Goal: Task Accomplishment & Management: Use online tool/utility

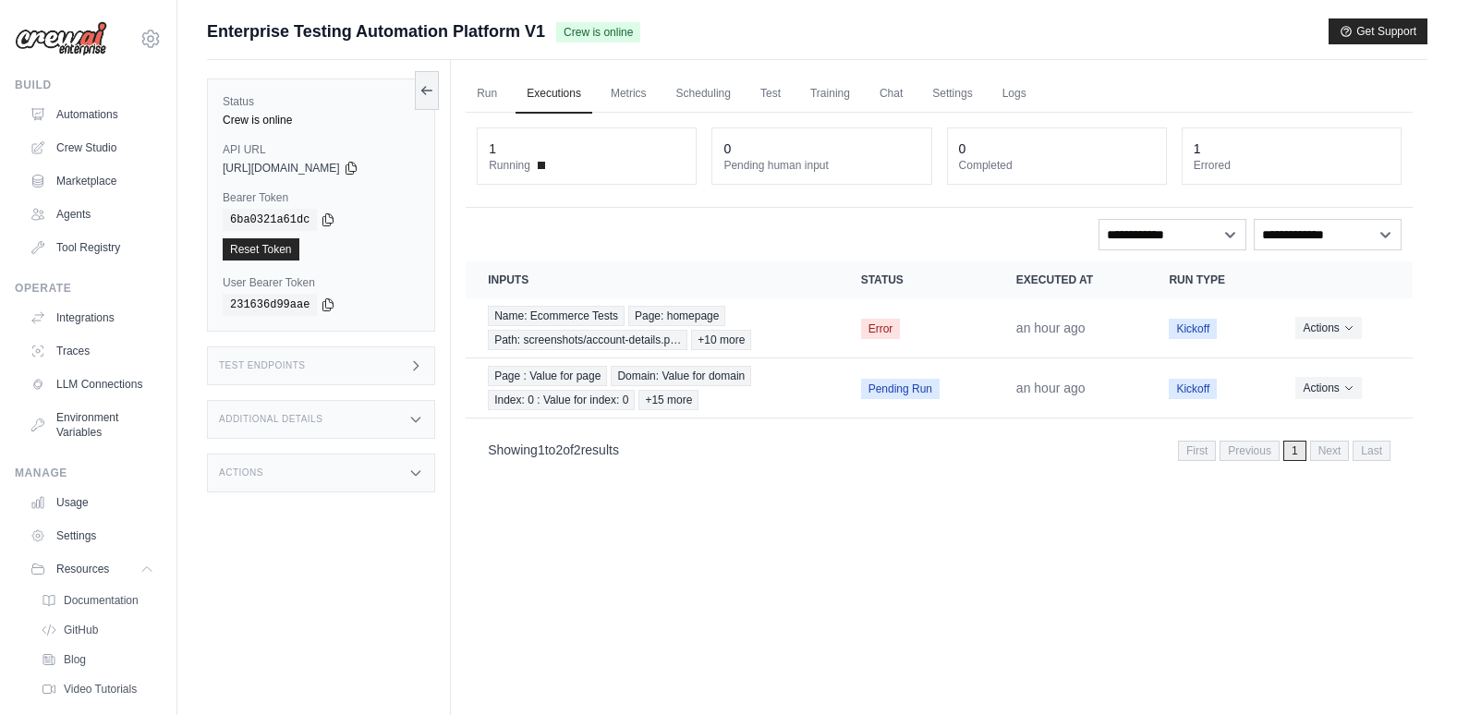
scroll to position [67, 0]
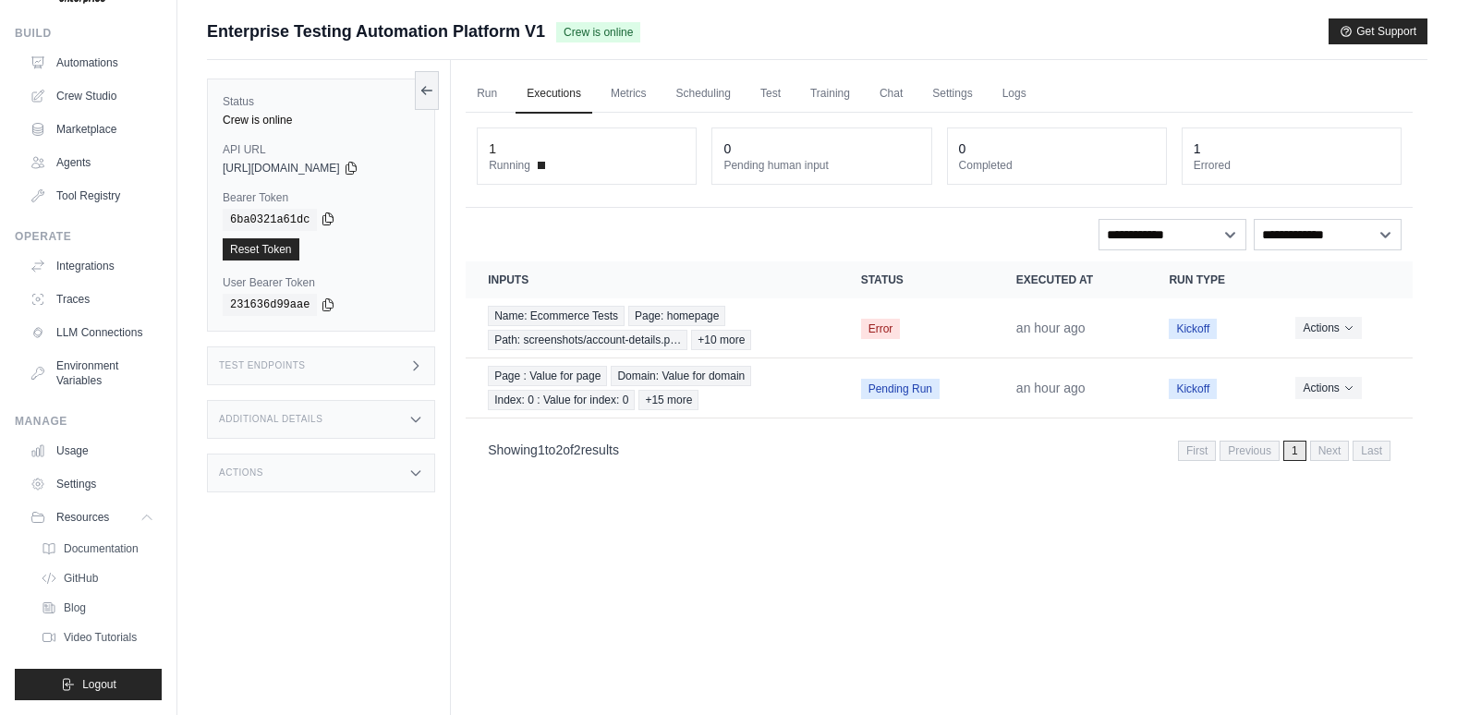
click at [320, 217] on icon at bounding box center [327, 219] width 15 height 15
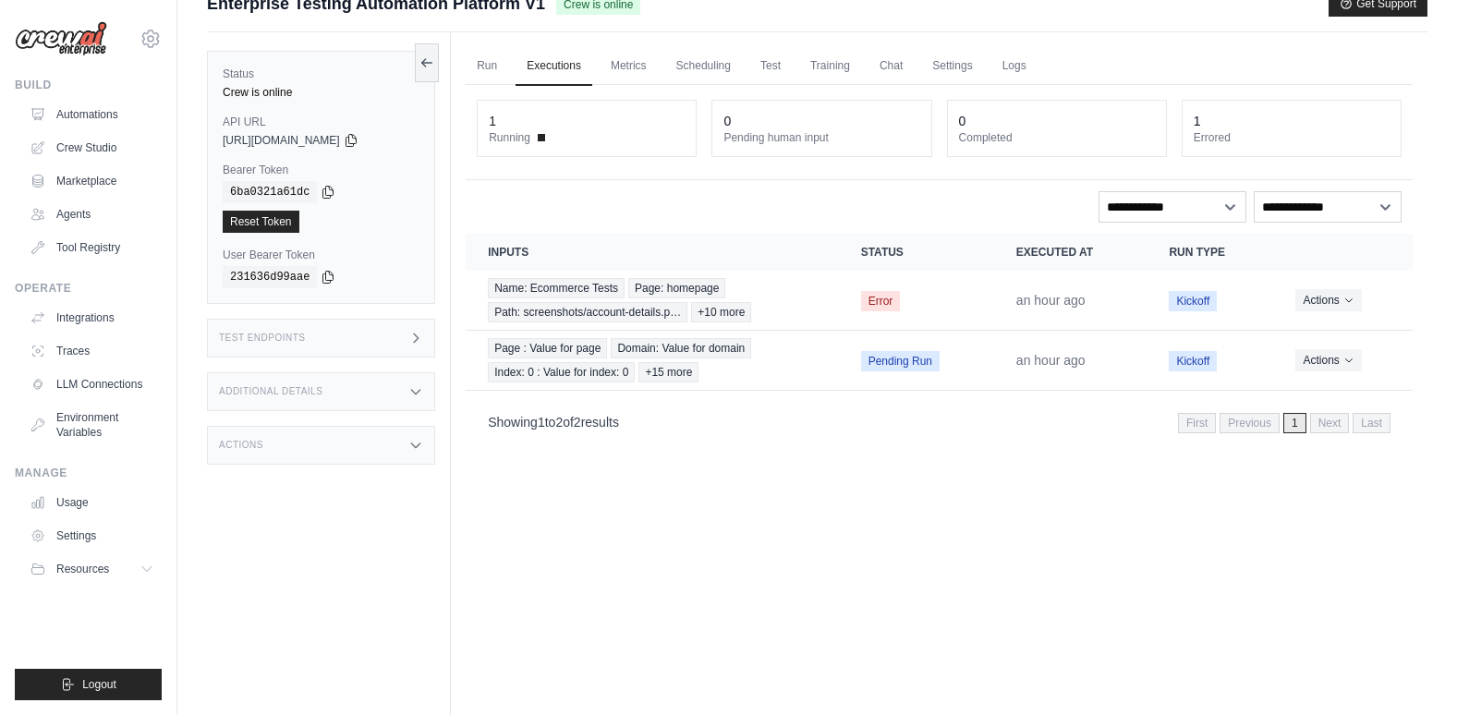
scroll to position [0, 0]
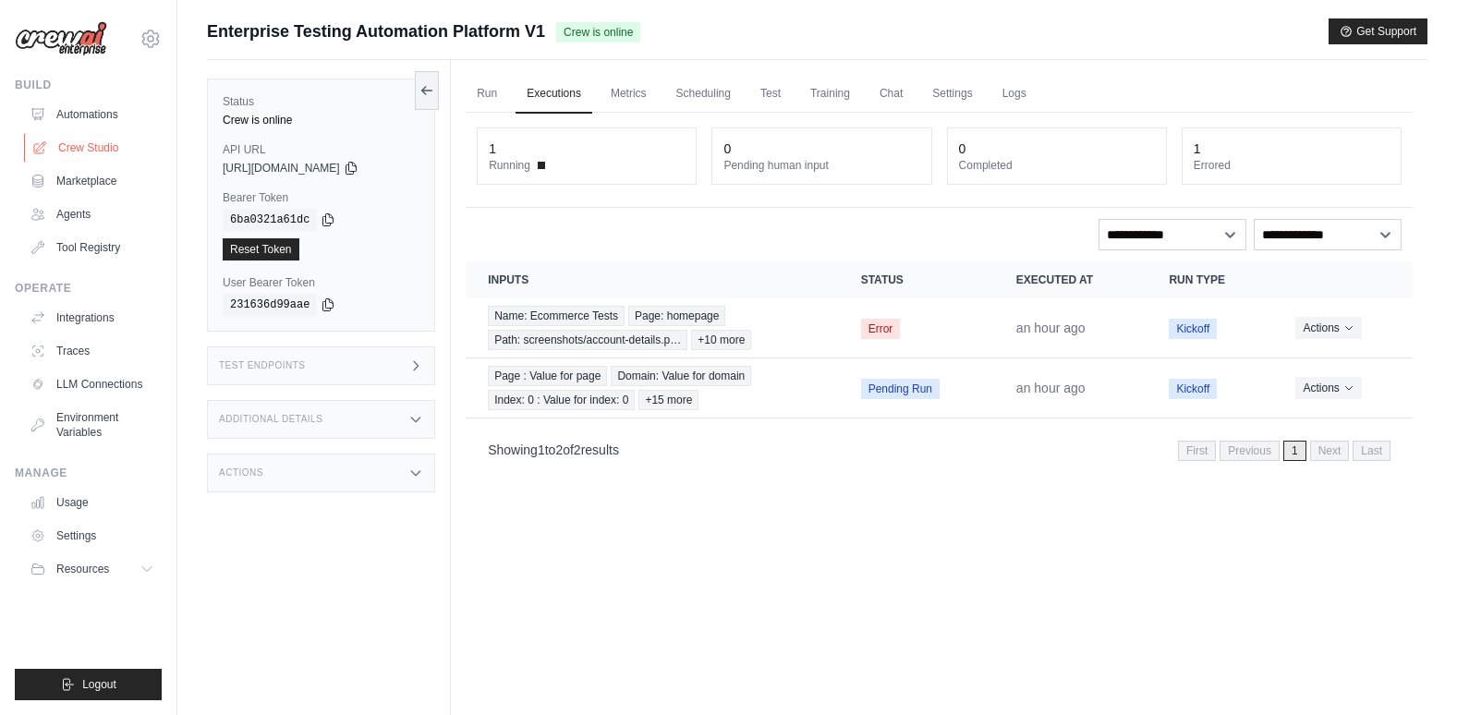
click at [91, 143] on link "Crew Studio" at bounding box center [93, 148] width 139 height 30
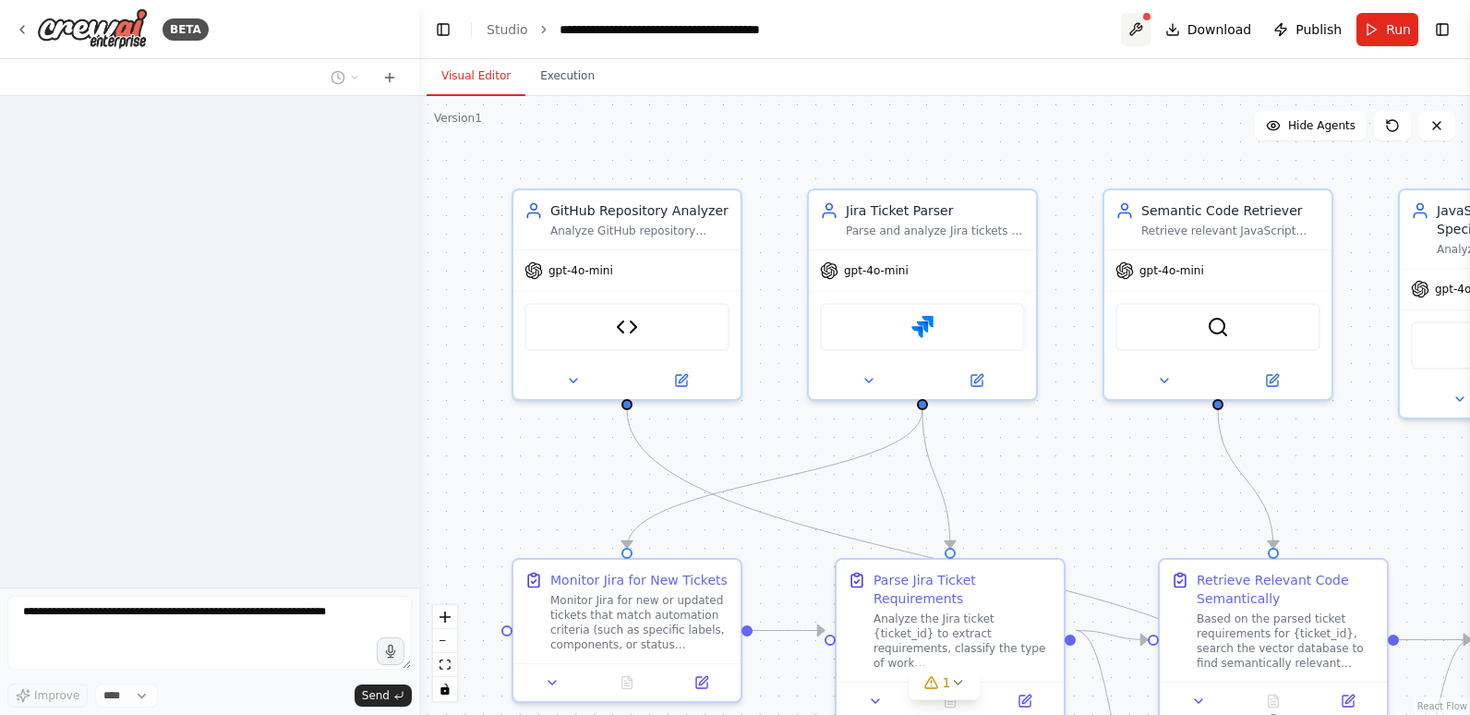
click at [1144, 27] on button at bounding box center [1136, 29] width 30 height 33
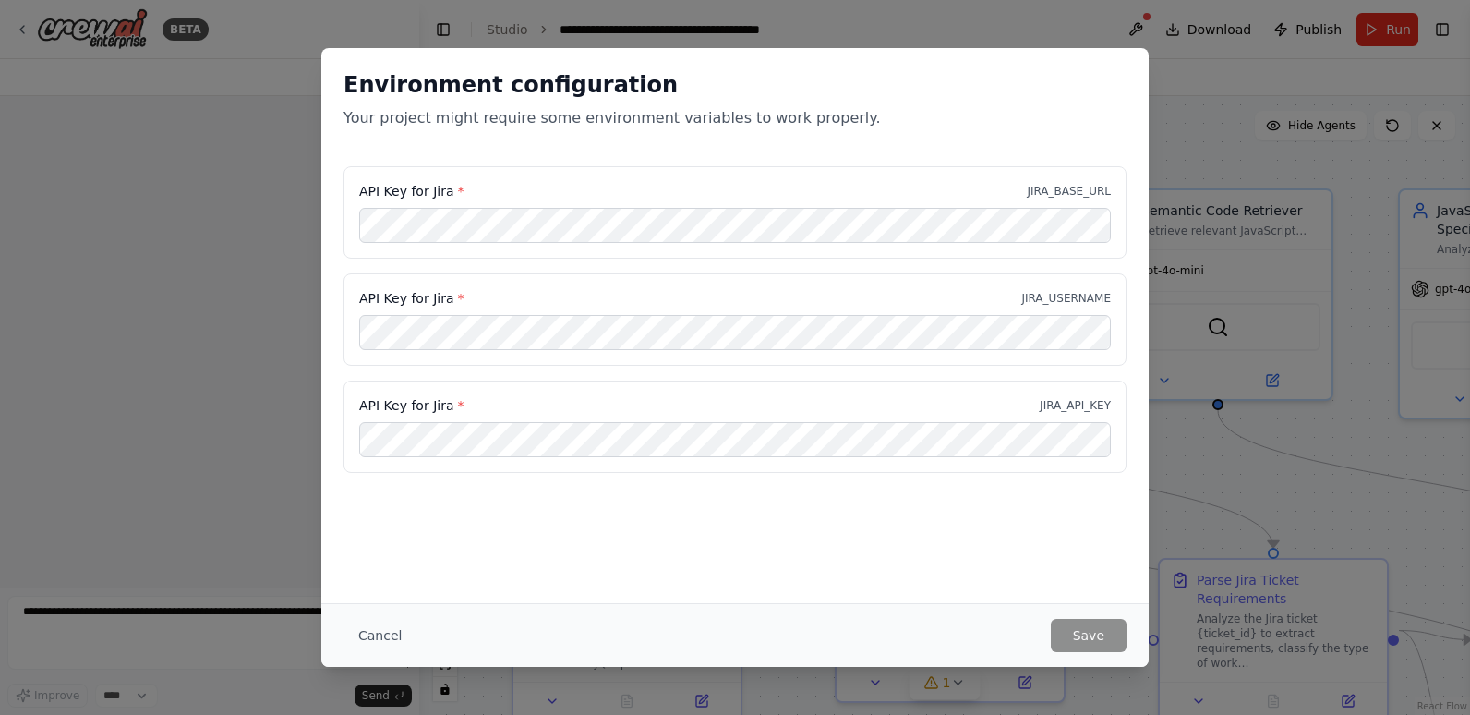
click at [930, 27] on div "Environment configuration Your project might require some environment variables…" at bounding box center [735, 357] width 1470 height 715
click at [880, 81] on h2 "Environment configuration" at bounding box center [735, 85] width 783 height 30
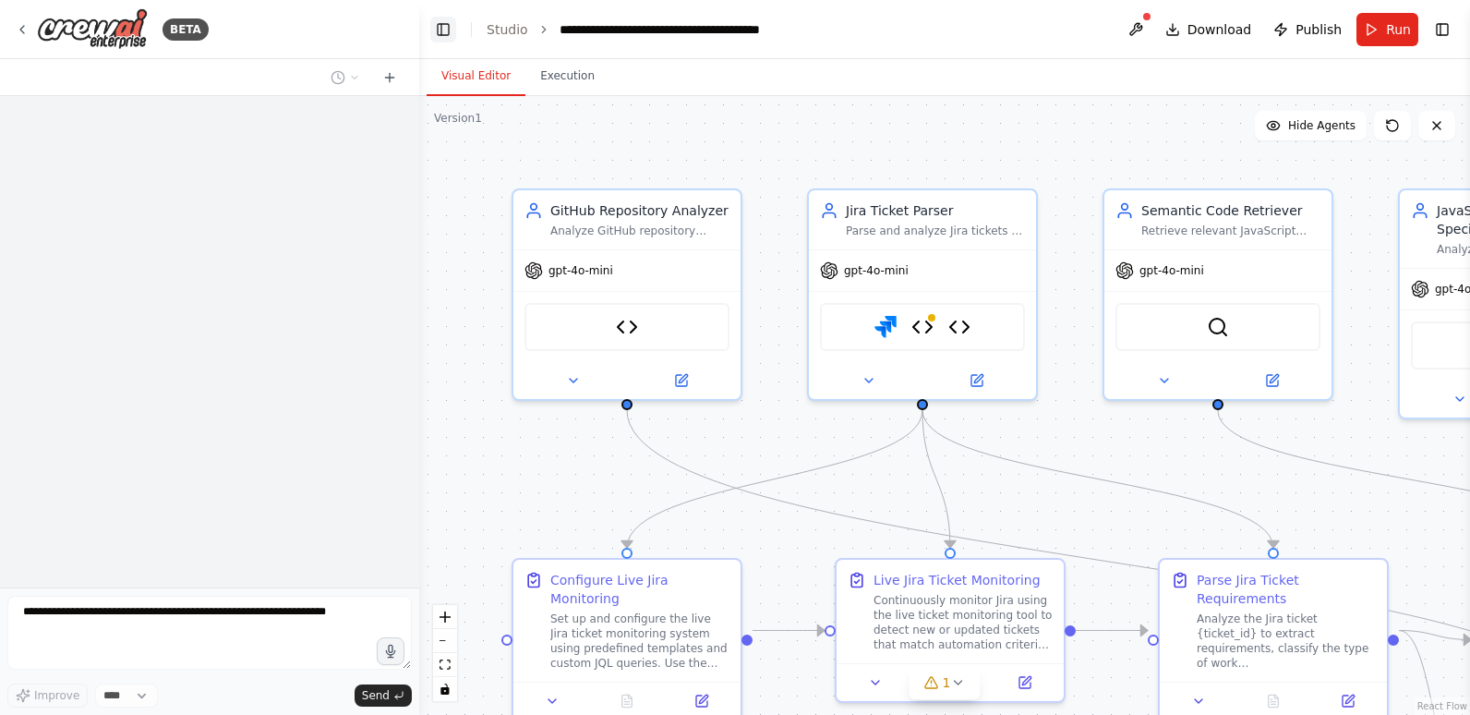
click at [441, 27] on button "Toggle Left Sidebar" at bounding box center [443, 30] width 26 height 26
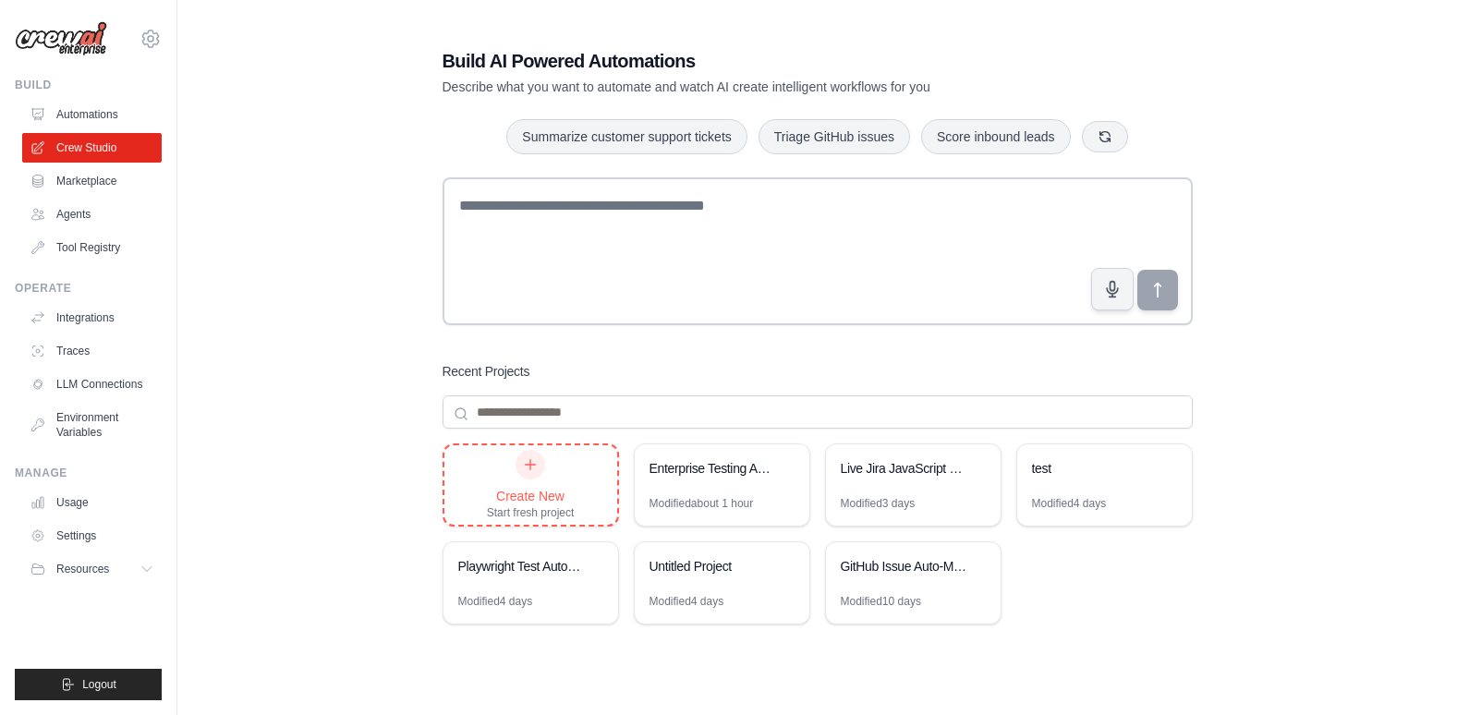
click at [522, 475] on div at bounding box center [530, 465] width 30 height 30
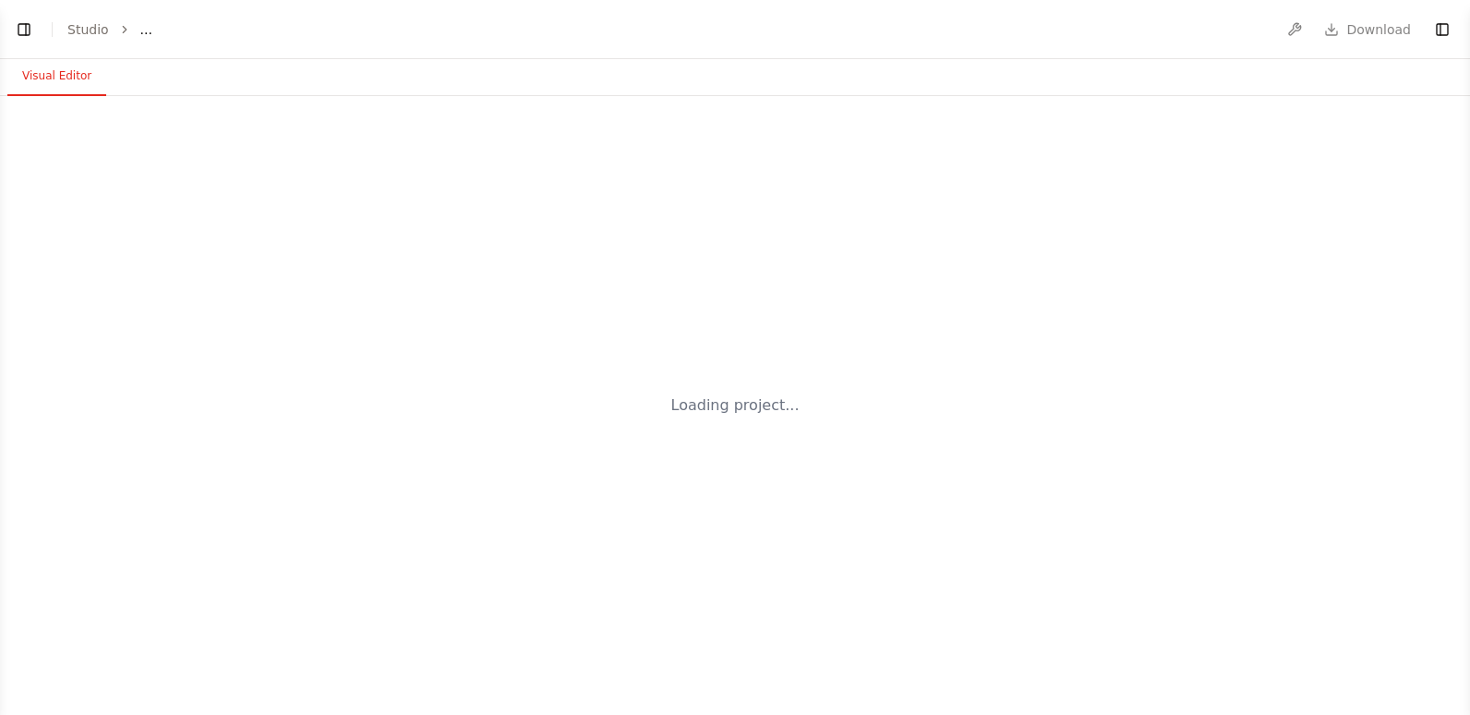
select select "****"
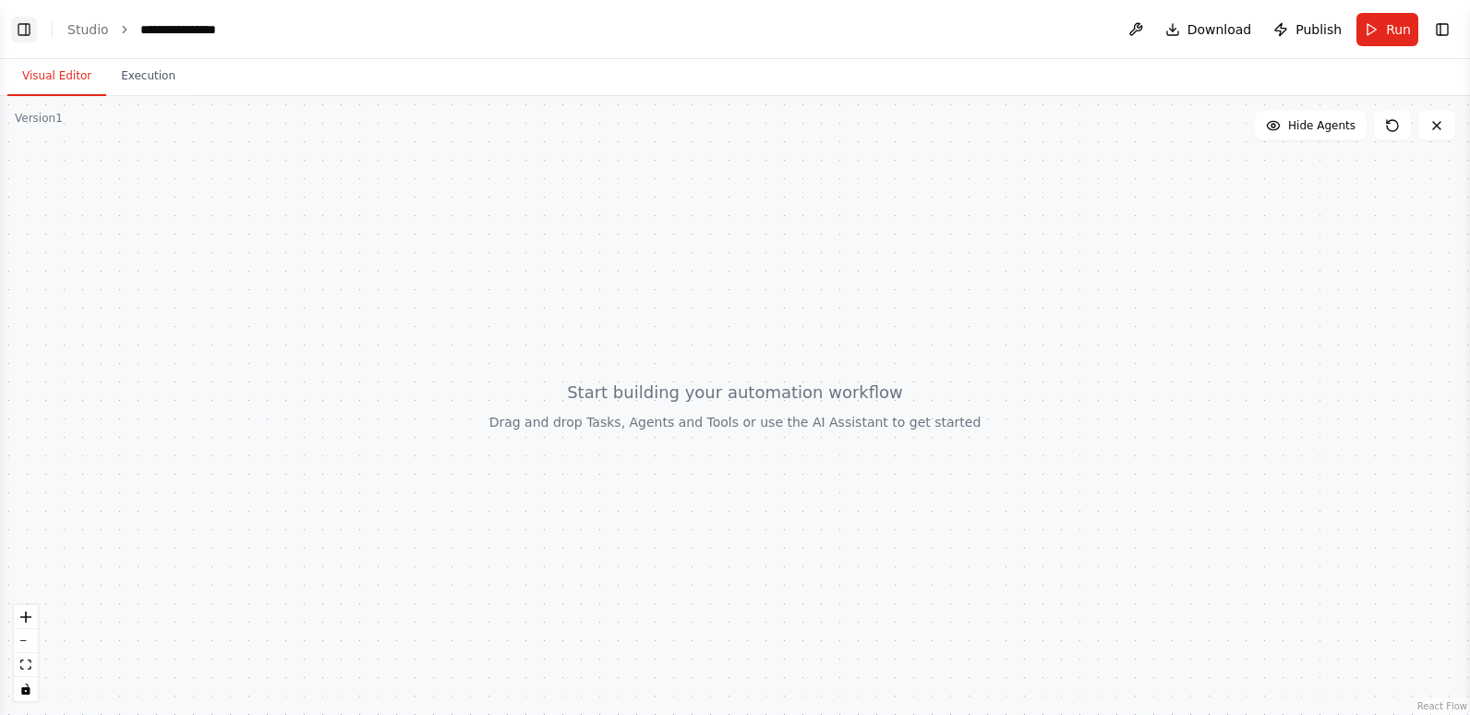
click at [22, 32] on button "Toggle Left Sidebar" at bounding box center [24, 30] width 26 height 26
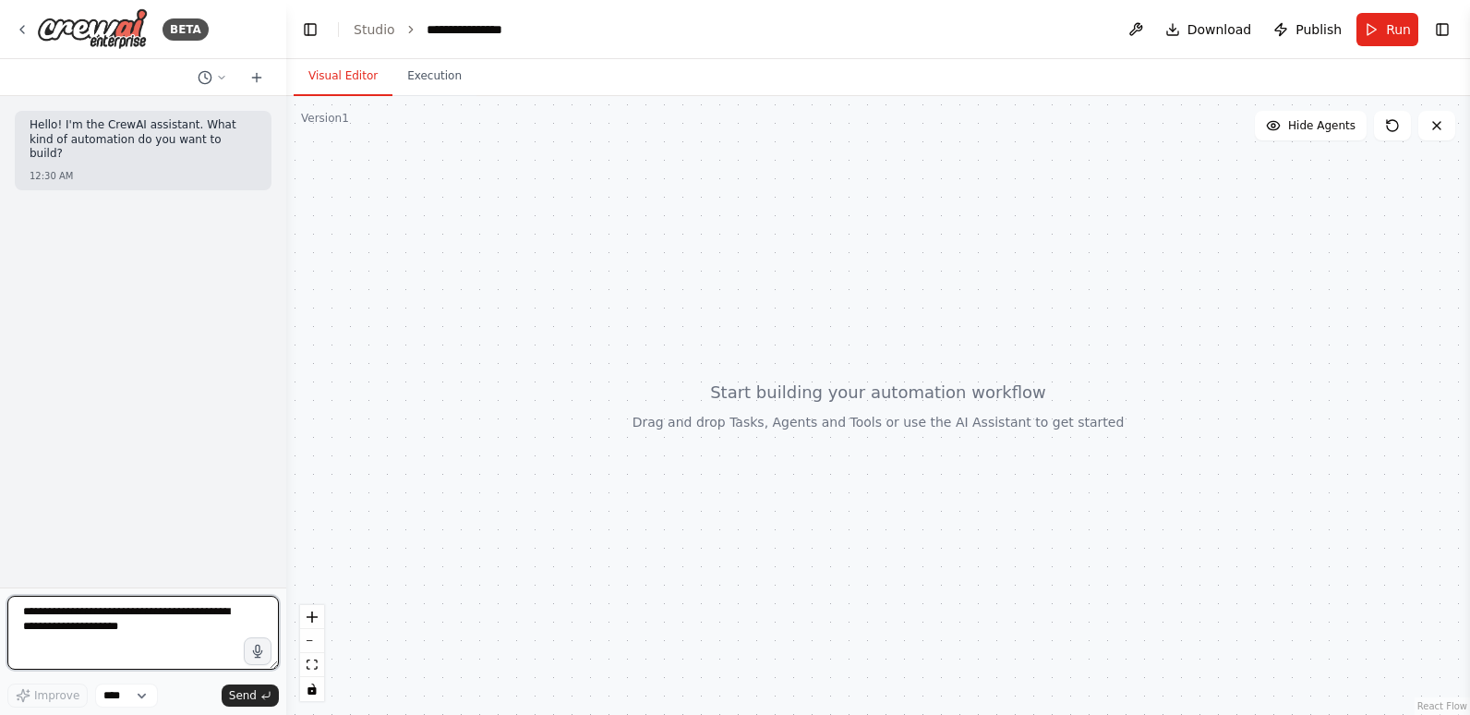
click at [96, 630] on textarea at bounding box center [143, 633] width 272 height 74
type textarea "*"
click at [234, 616] on textarea "**********" at bounding box center [143, 633] width 272 height 74
type textarea "**********"
drag, startPoint x: 180, startPoint y: 628, endPoint x: -4, endPoint y: 610, distance: 184.7
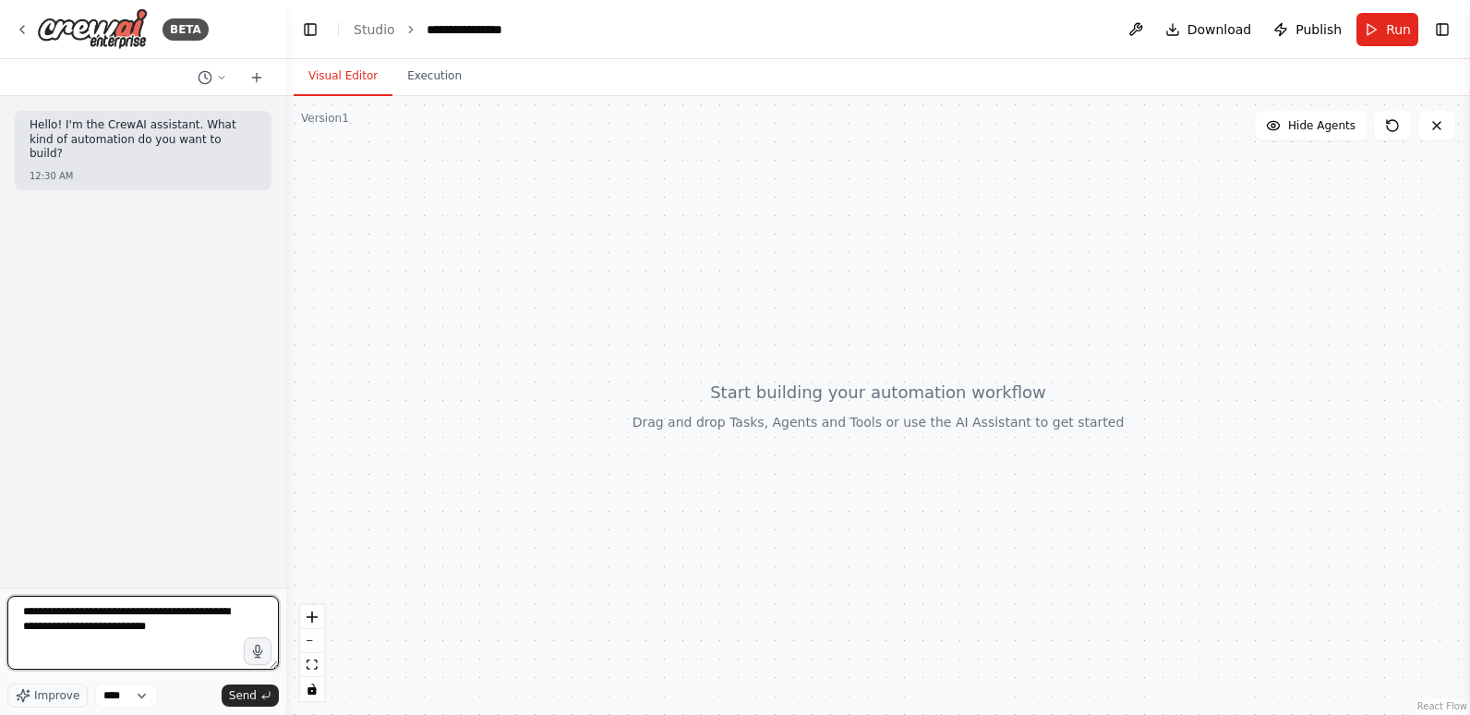
click at [0, 610] on html "**********" at bounding box center [735, 357] width 1470 height 715
click at [308, 32] on button "Toggle Left Sidebar" at bounding box center [310, 30] width 26 height 26
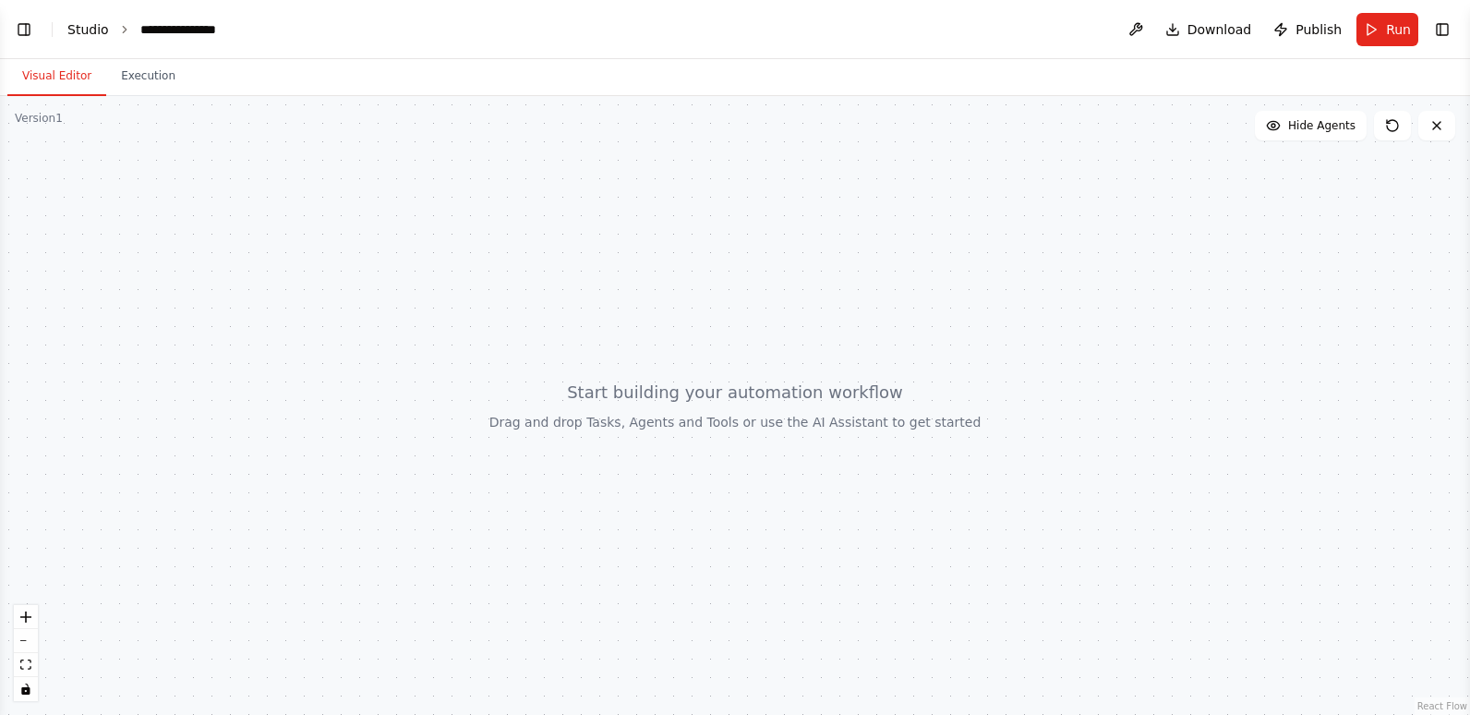
click at [80, 27] on link "Studio" at bounding box center [88, 29] width 42 height 15
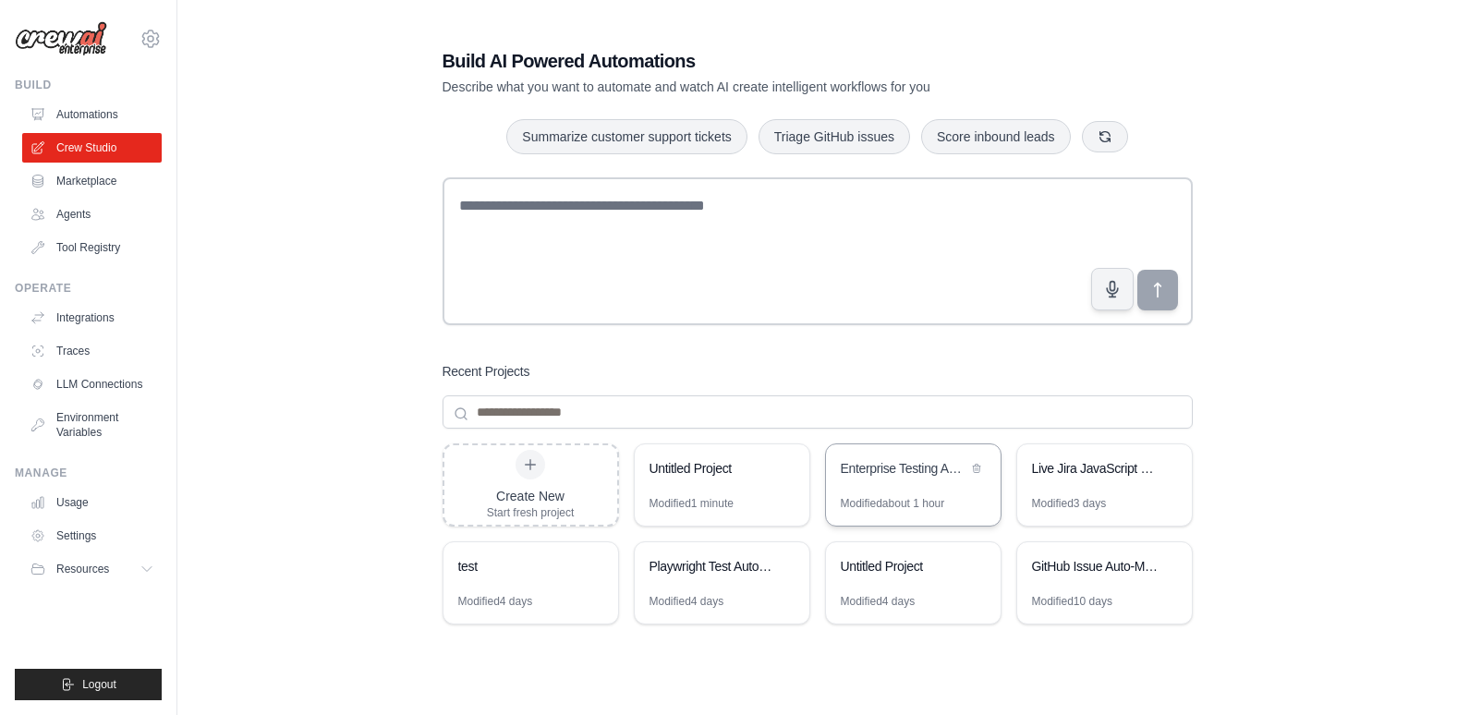
click at [862, 476] on div "Enterprise Testing Automation Platform" at bounding box center [903, 468] width 127 height 18
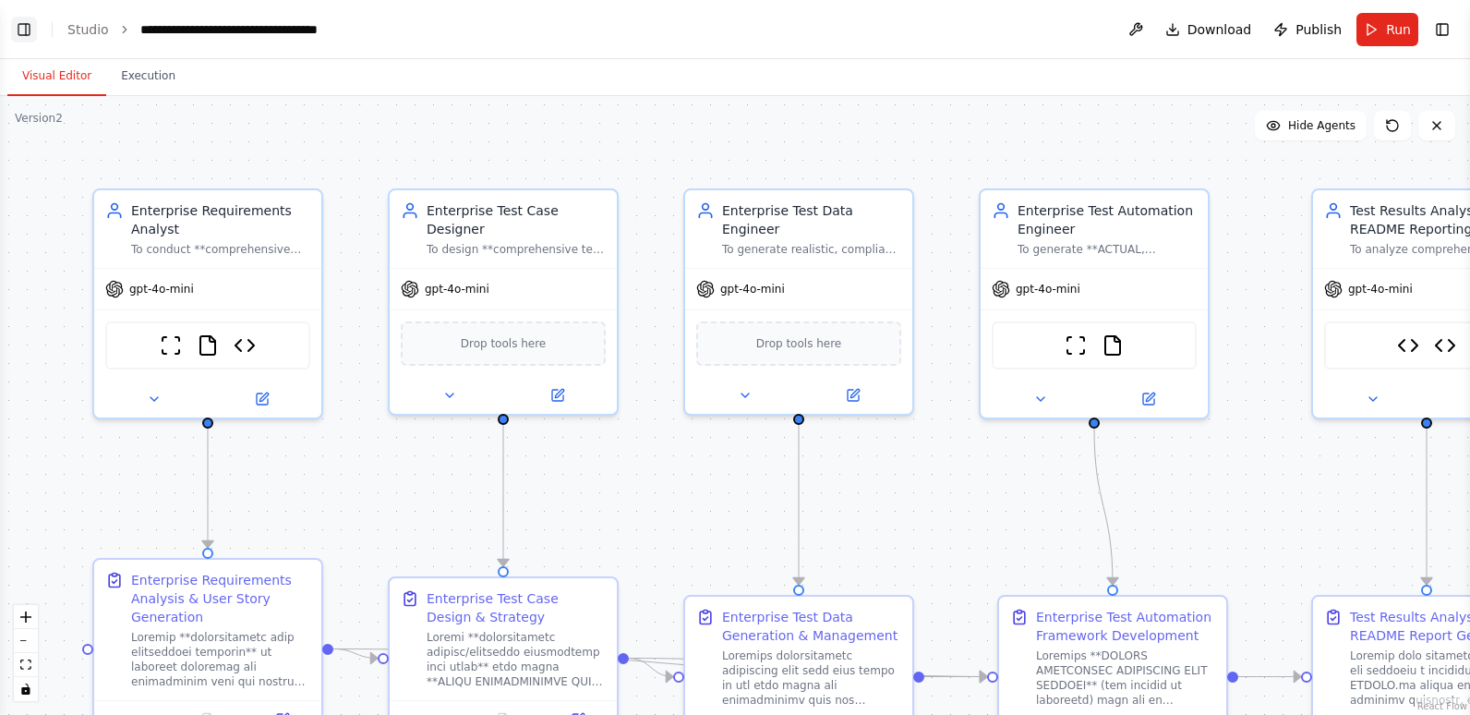
click at [27, 28] on button "Toggle Left Sidebar" at bounding box center [24, 30] width 26 height 26
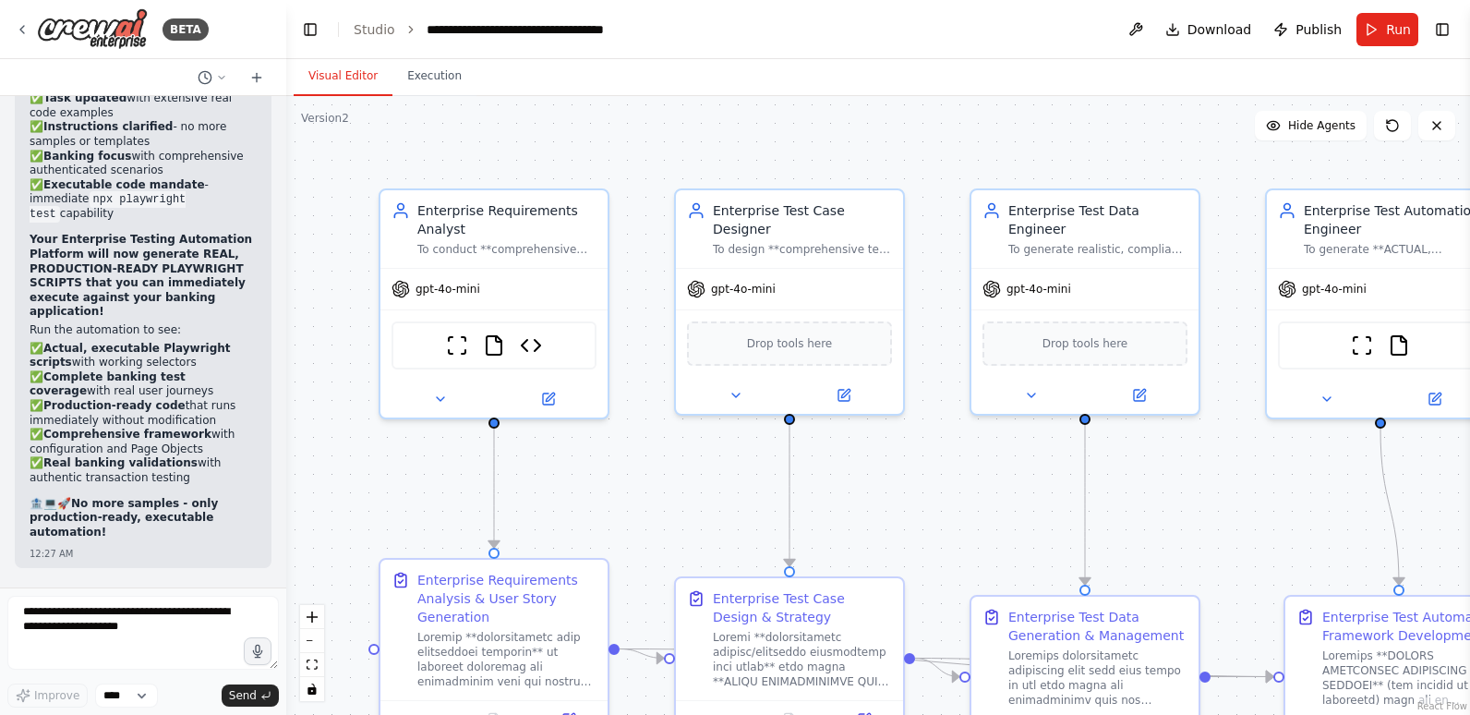
scroll to position [80555, 0]
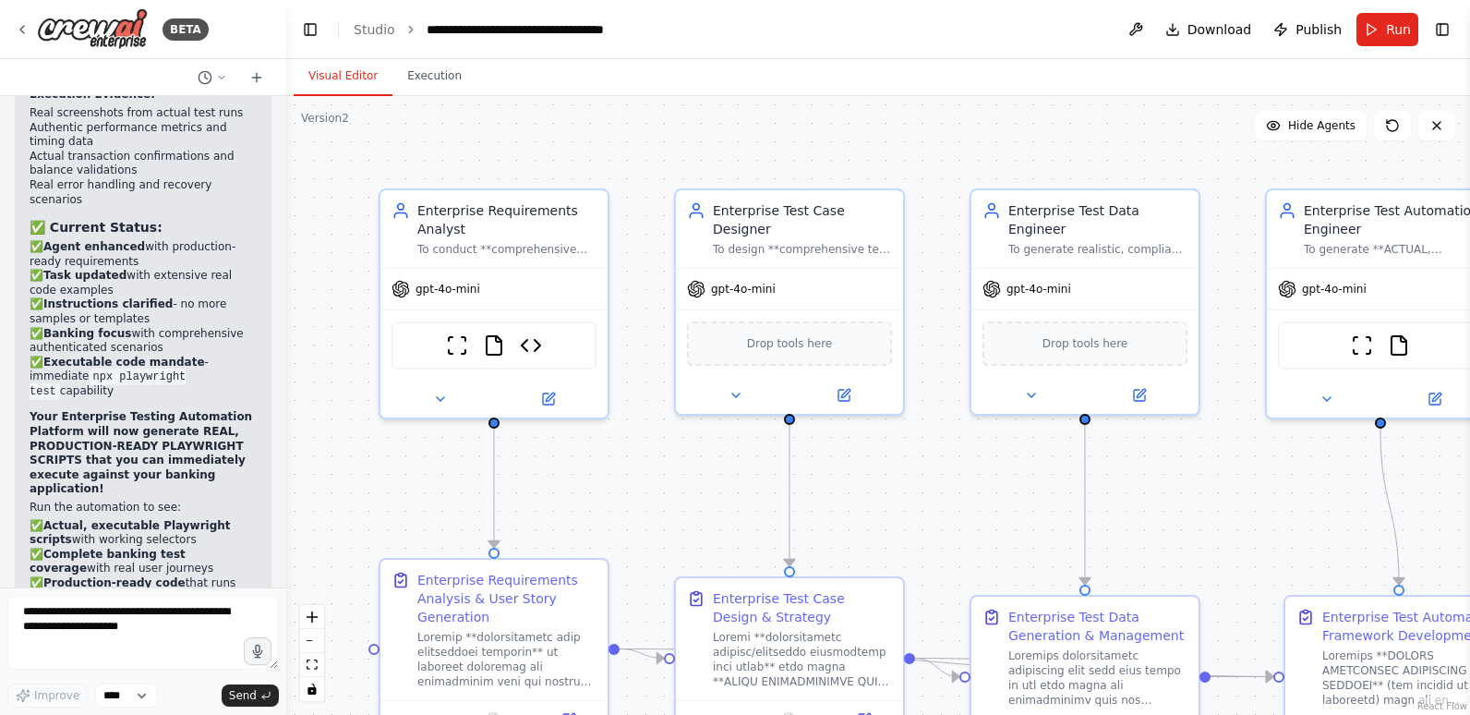
click at [289, 296] on div "BETA Hello! I'm the CrewAI assistant. What kind of automation do you want to bu…" at bounding box center [735, 357] width 1470 height 715
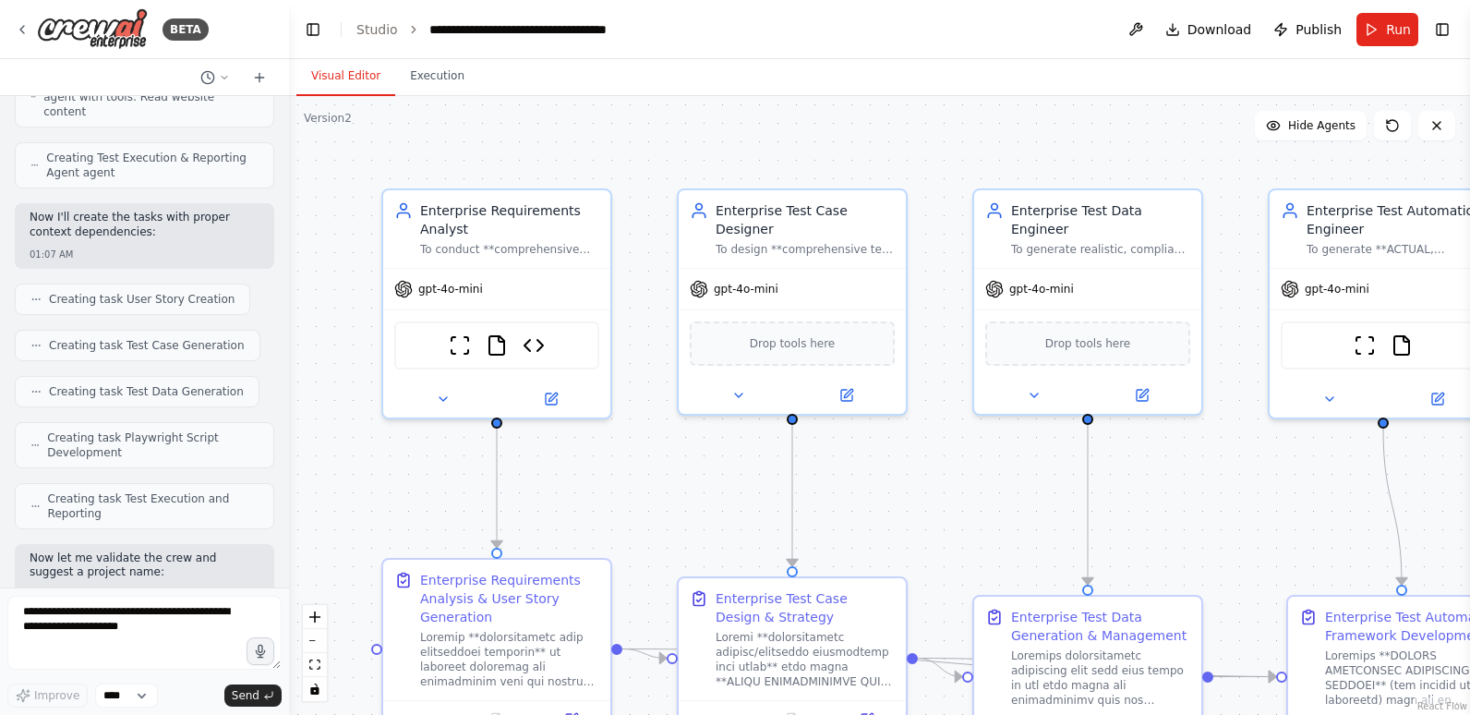
scroll to position [0, 0]
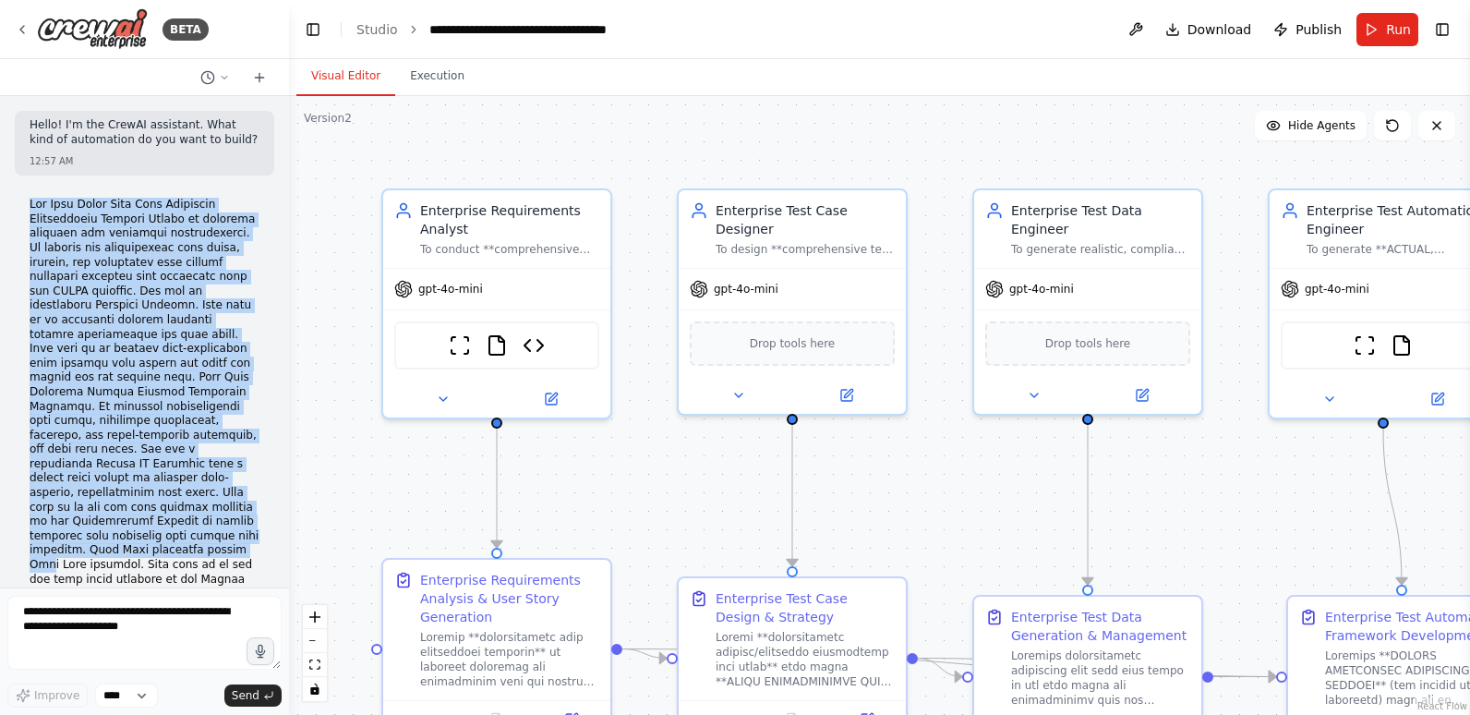
drag, startPoint x: 27, startPoint y: 202, endPoint x: 155, endPoint y: 525, distance: 347.0
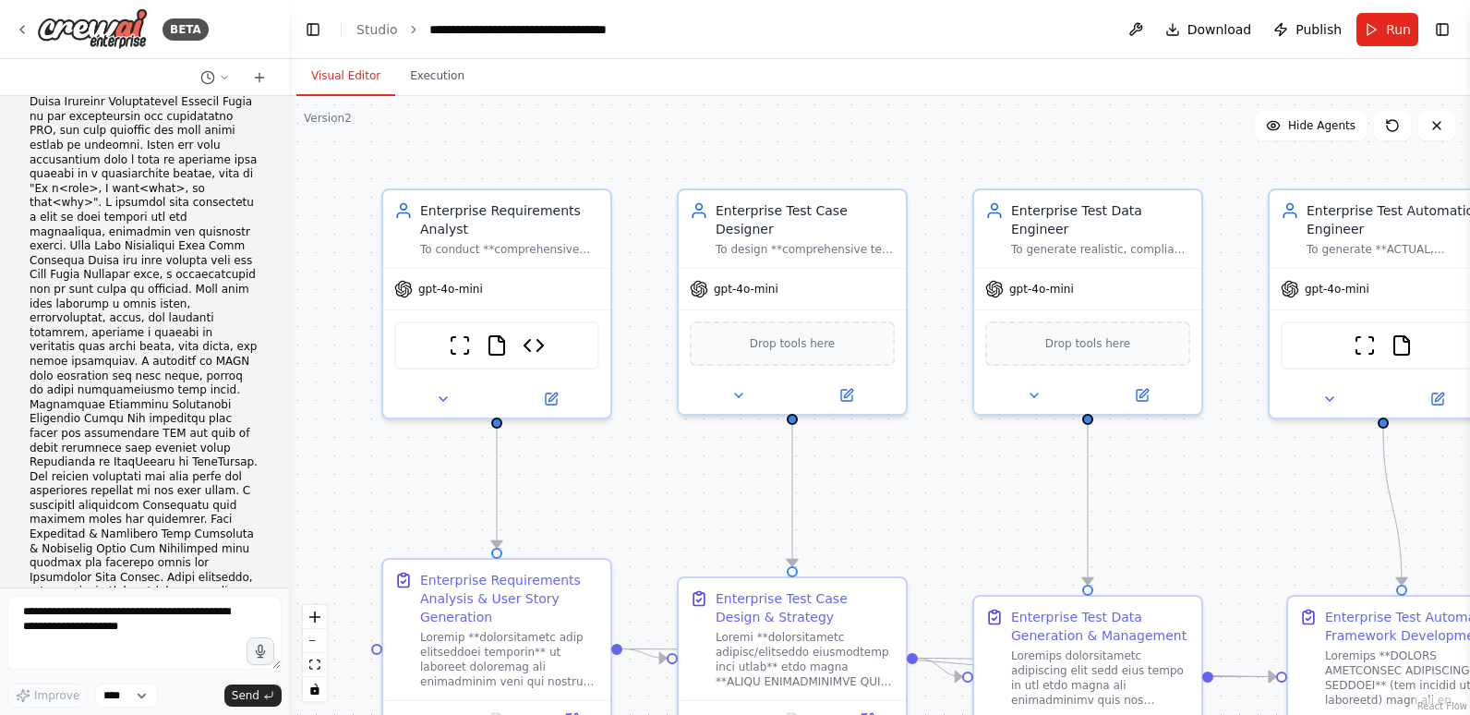
scroll to position [924, 0]
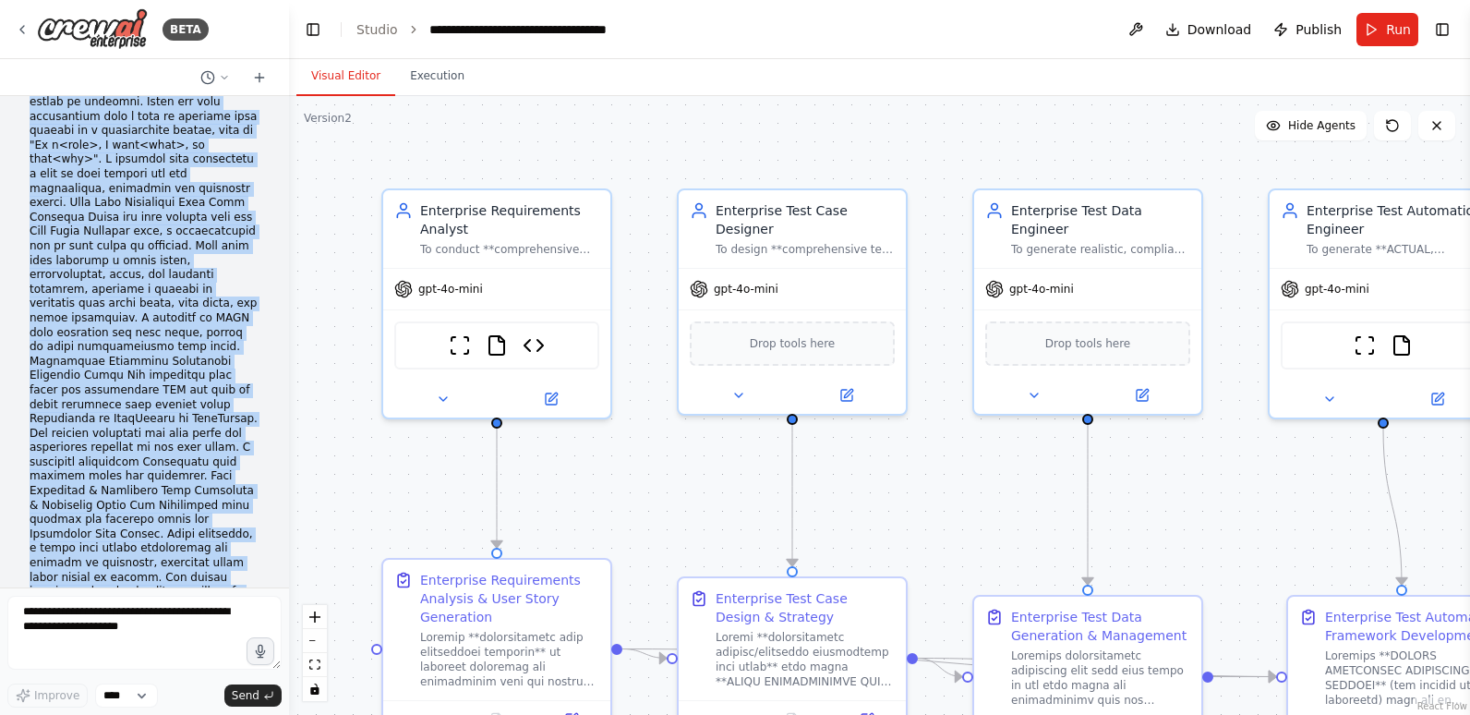
copy p "The Crew Agent Role Goal Backstory Requirements Analyst Expert in business anal…"
click at [317, 25] on button "Toggle Left Sidebar" at bounding box center [313, 30] width 26 height 26
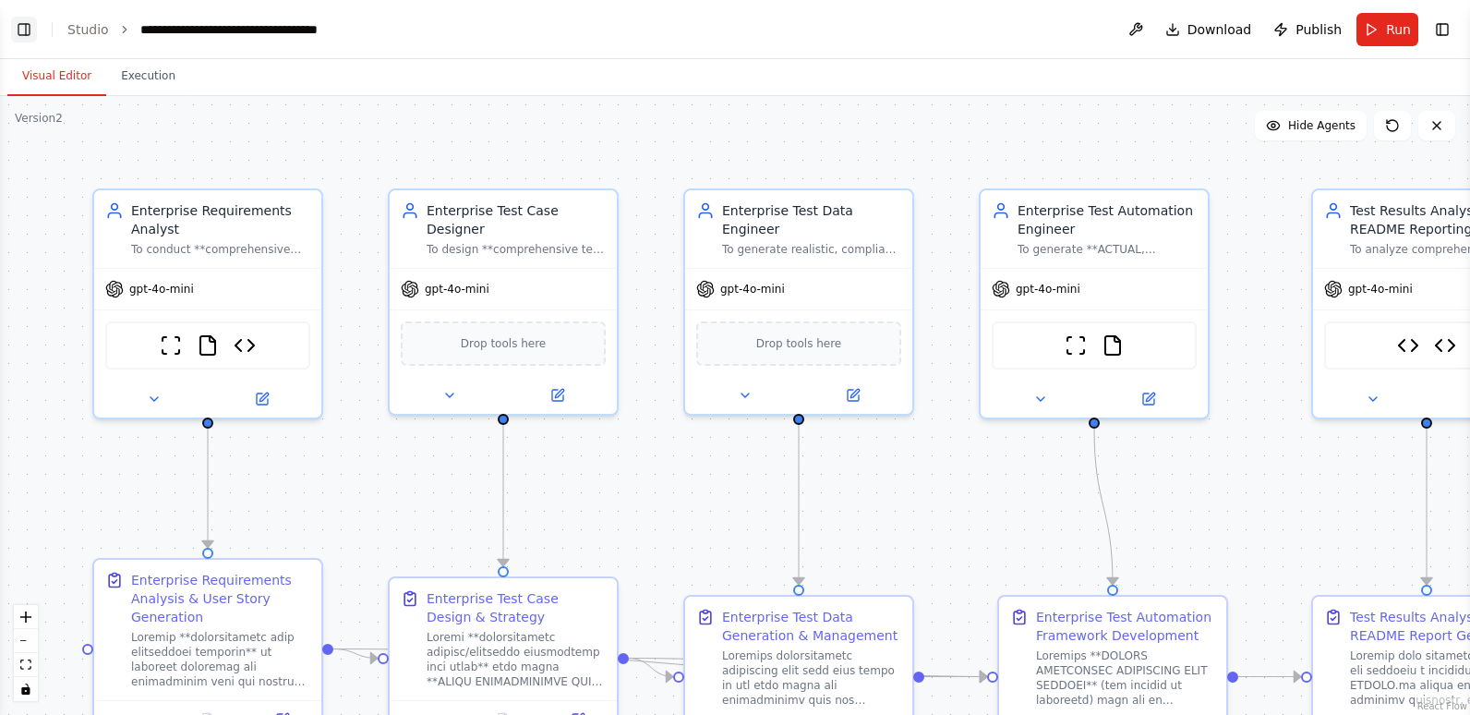
click at [17, 31] on button "Toggle Left Sidebar" at bounding box center [24, 30] width 26 height 26
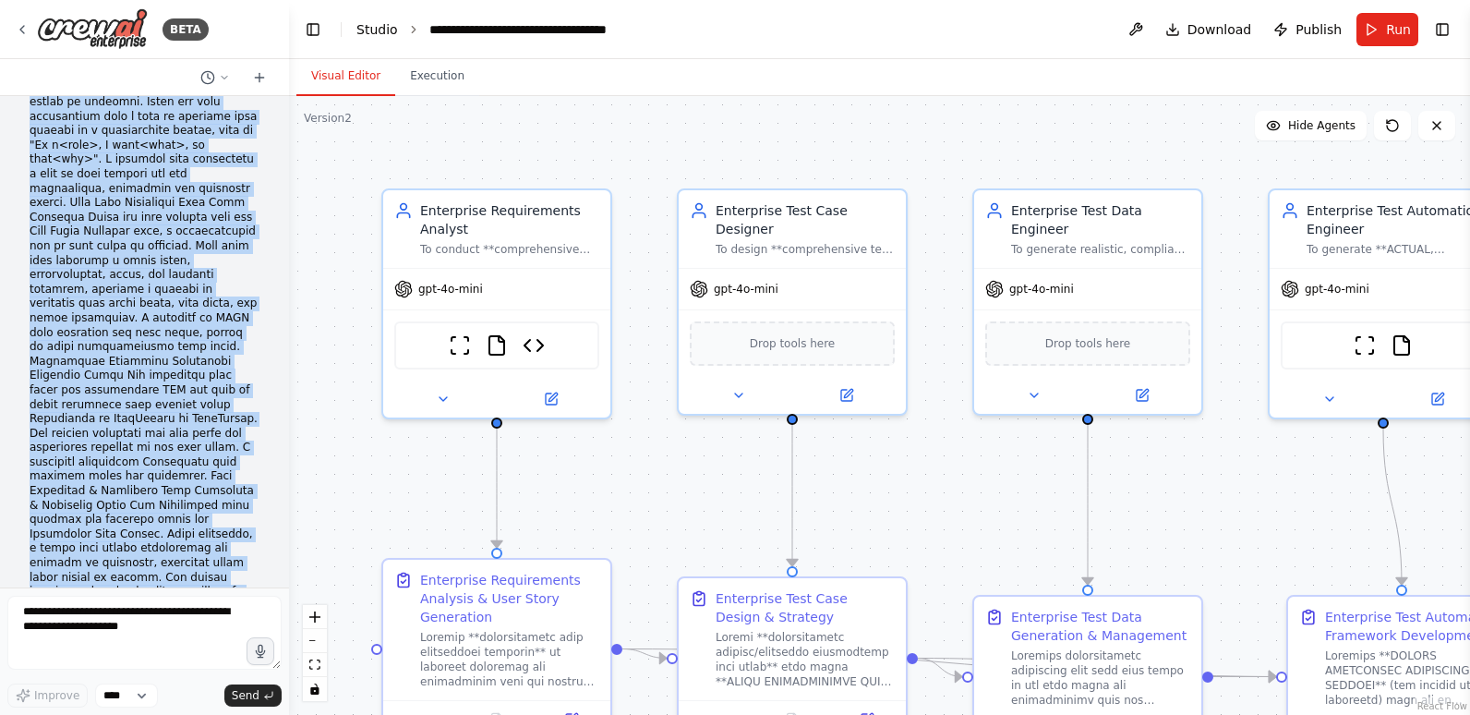
click at [365, 25] on link "Studio" at bounding box center [378, 29] width 42 height 15
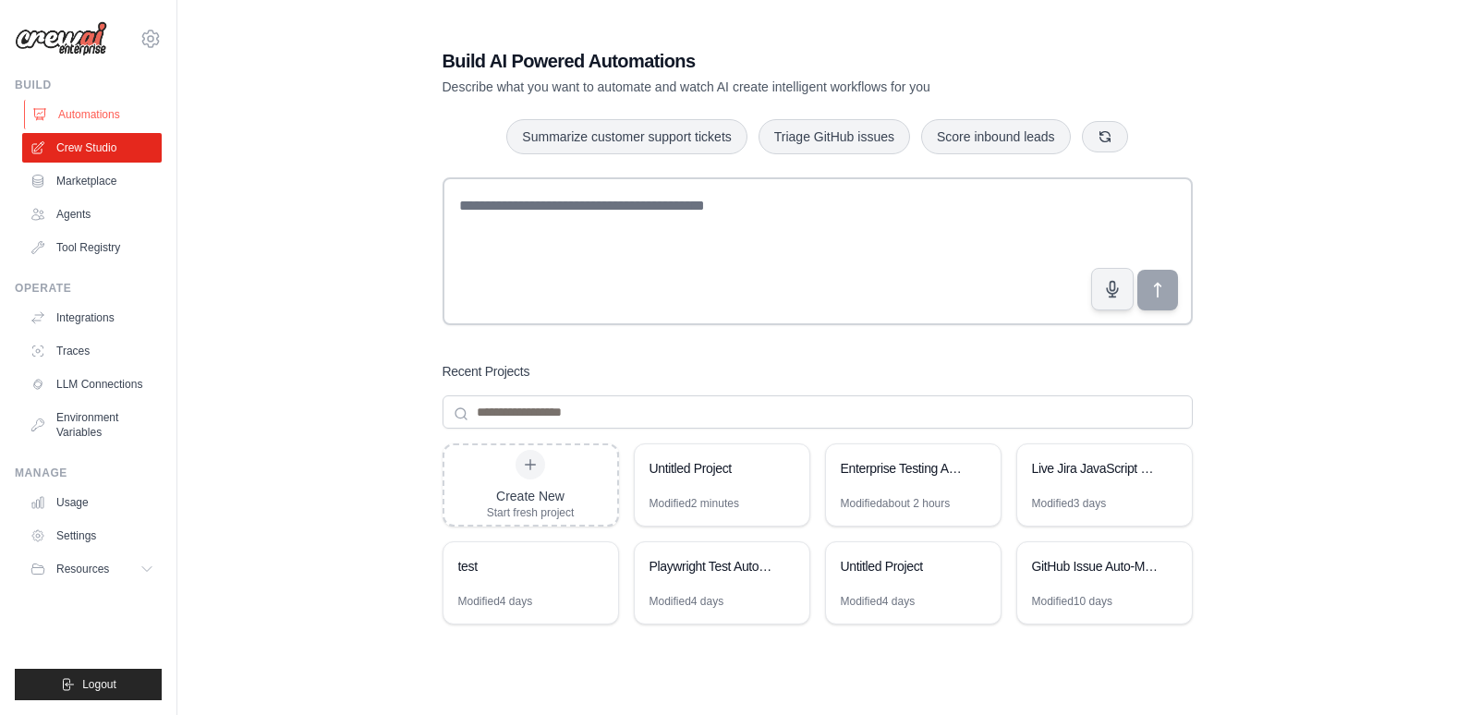
click at [73, 107] on link "Automations" at bounding box center [93, 115] width 139 height 30
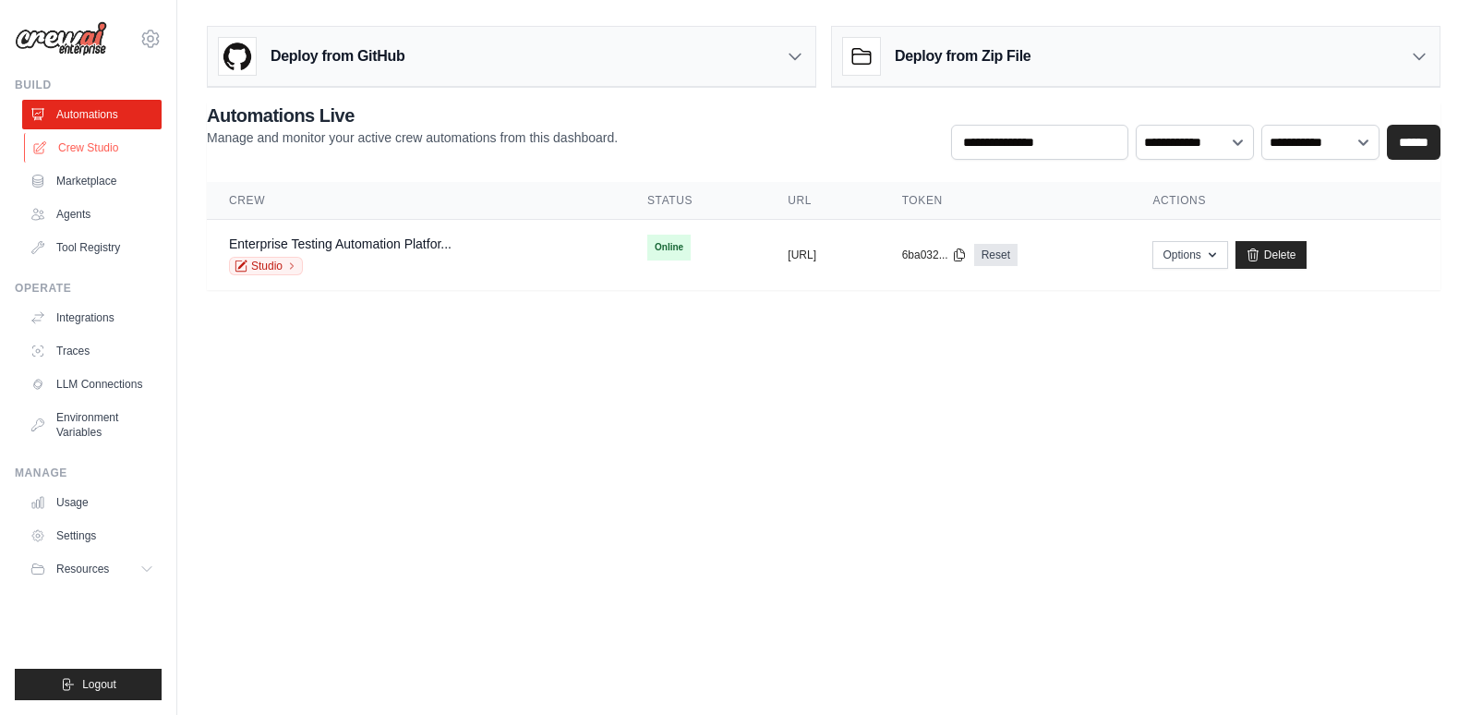
click at [72, 142] on link "Crew Studio" at bounding box center [93, 148] width 139 height 30
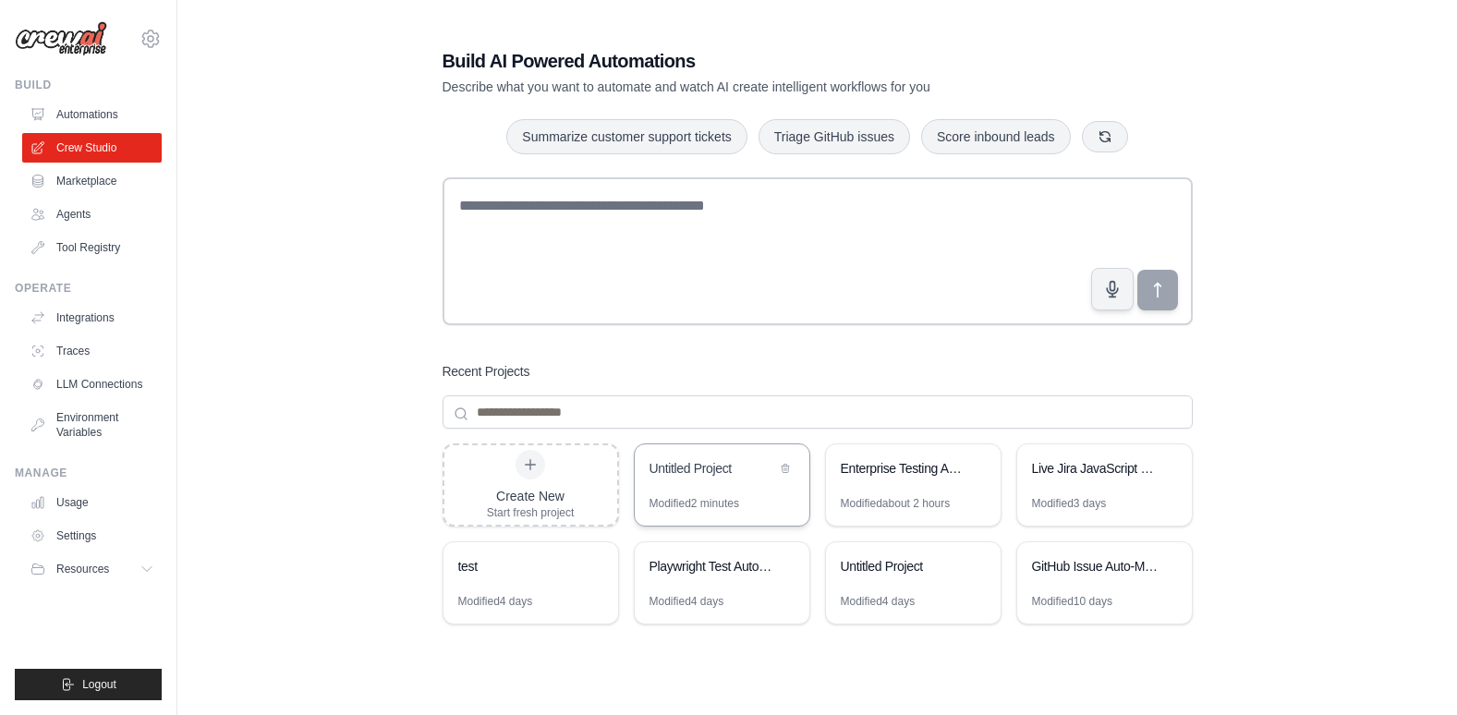
click at [709, 477] on div "Untitled Project" at bounding box center [712, 468] width 127 height 18
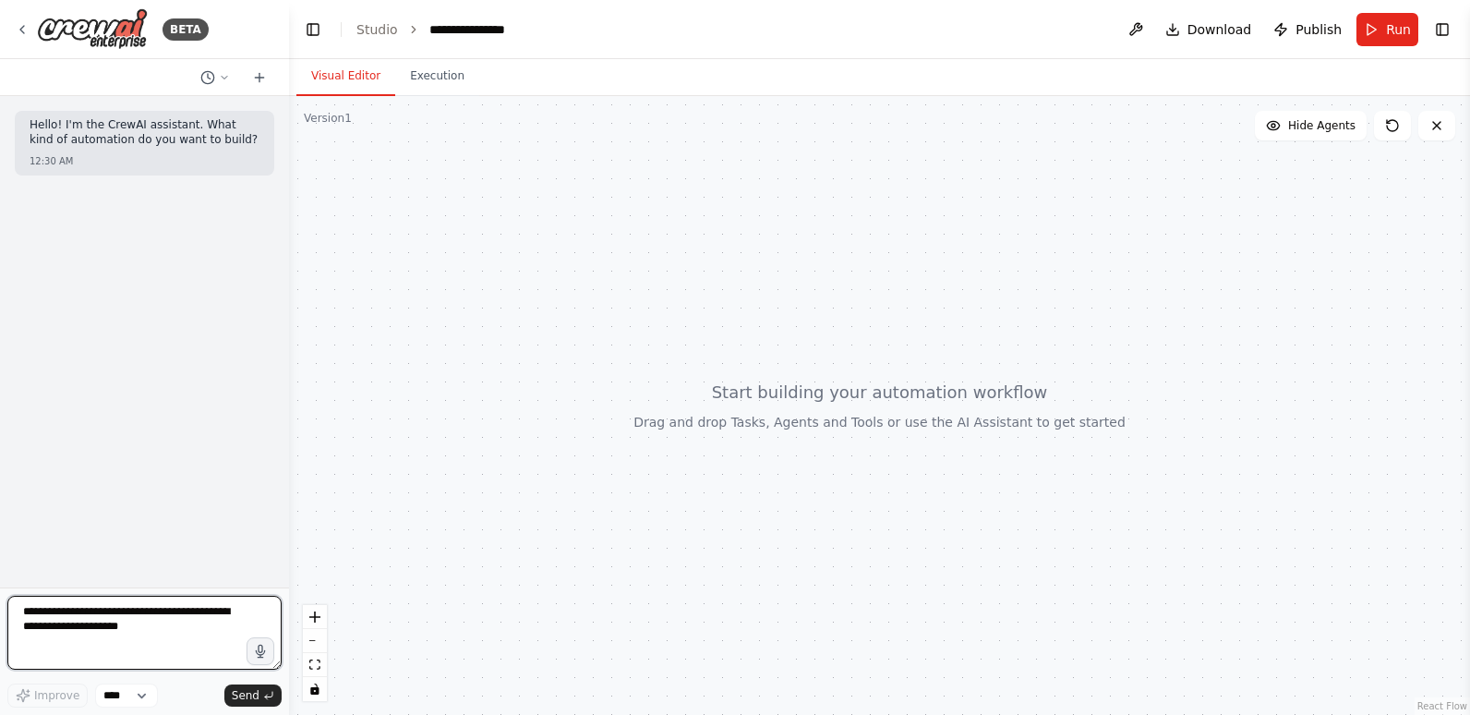
click at [121, 635] on textarea at bounding box center [144, 633] width 274 height 74
paste textarea "**********"
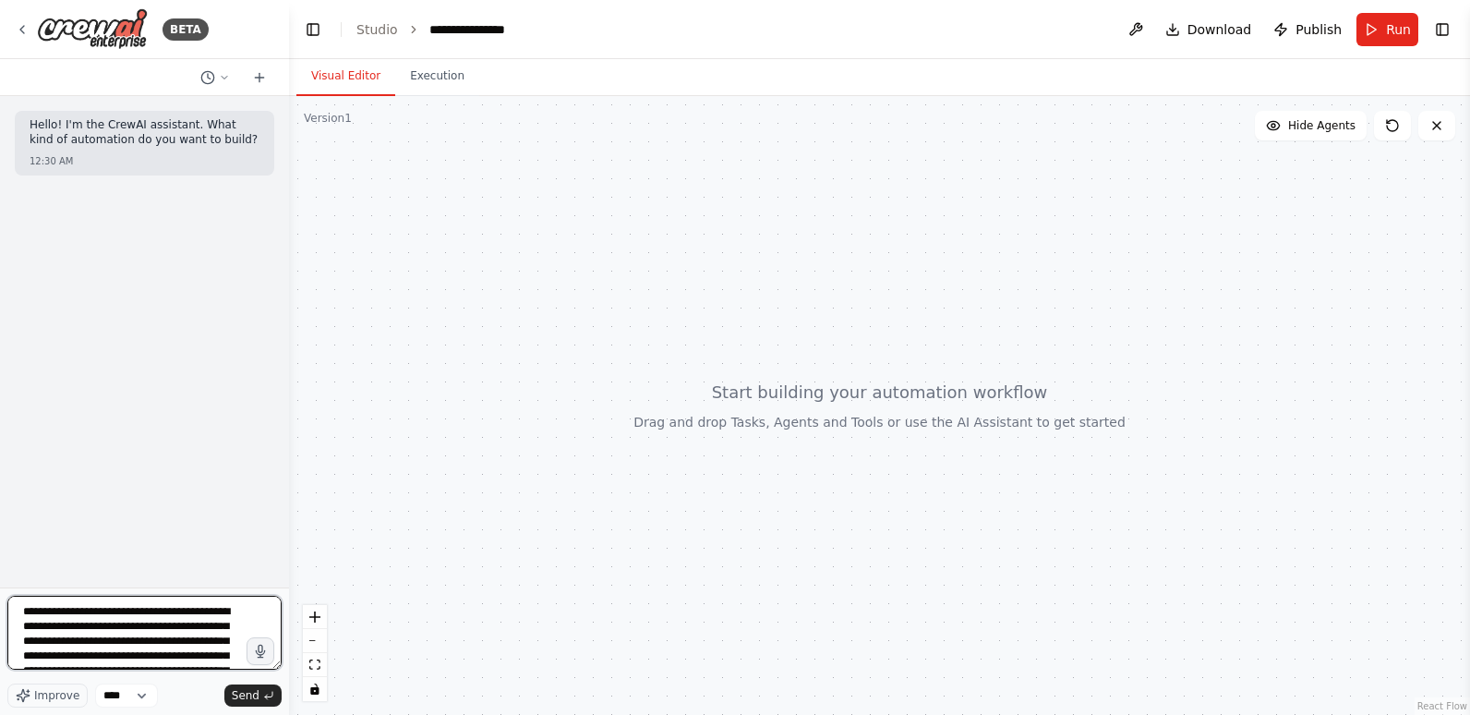
scroll to position [1324, 0]
type textarea "**********"
click at [250, 695] on span "Send" at bounding box center [246, 695] width 28 height 15
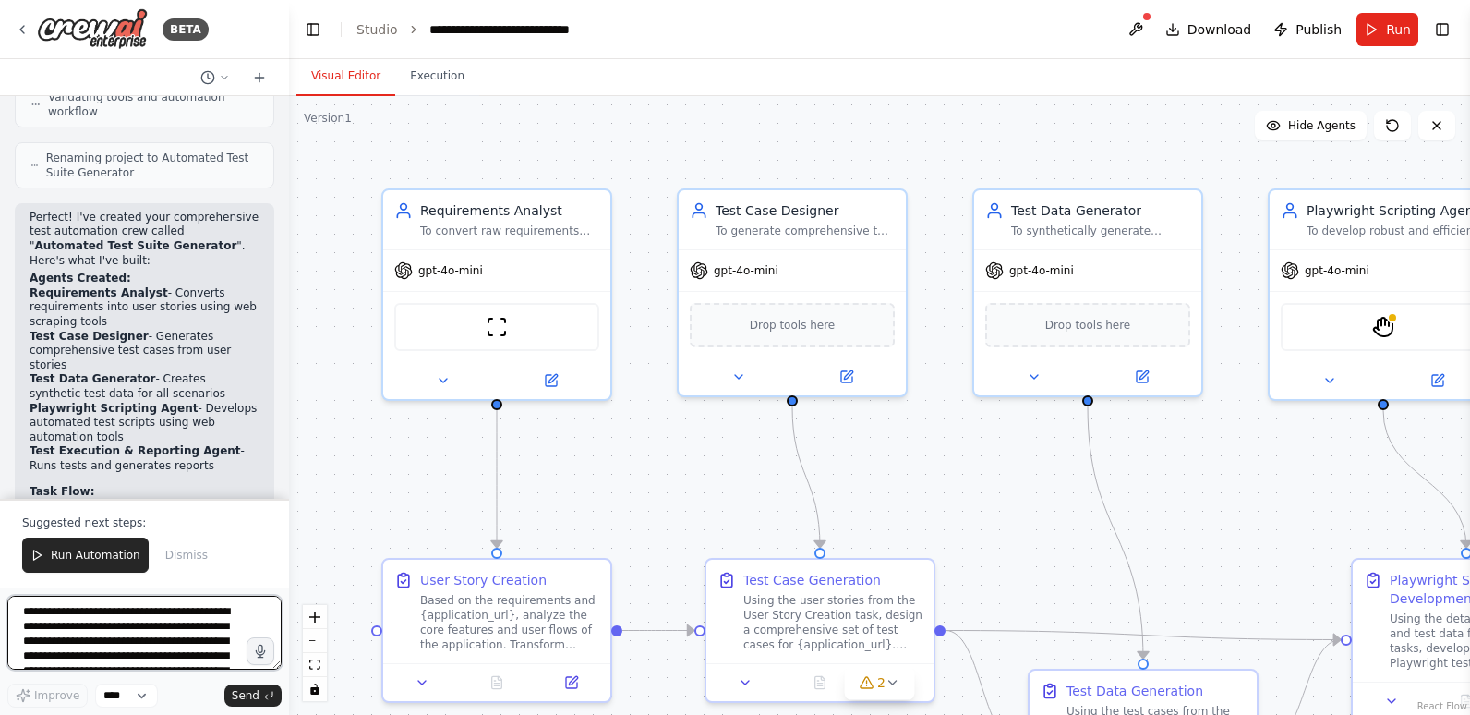
scroll to position [3364, 0]
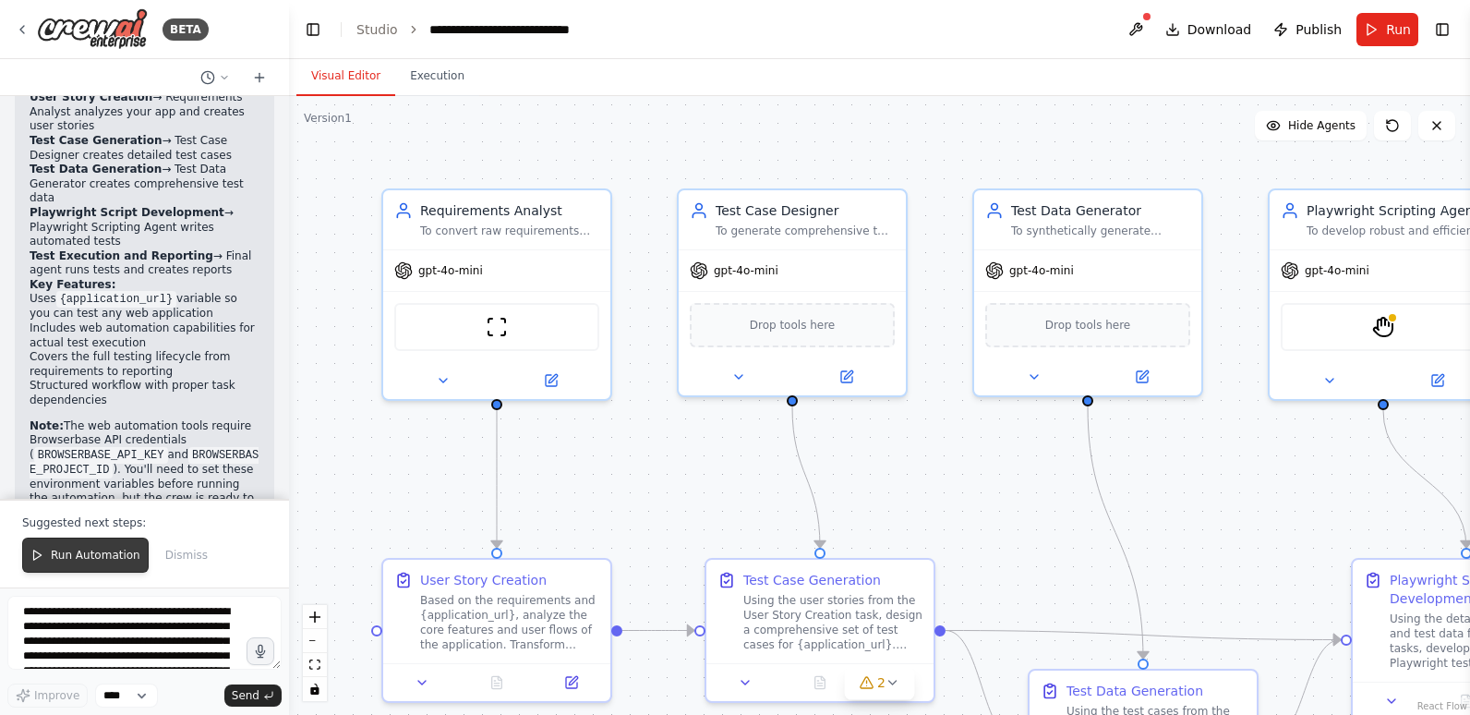
click at [100, 554] on span "Run Automation" at bounding box center [96, 555] width 90 height 15
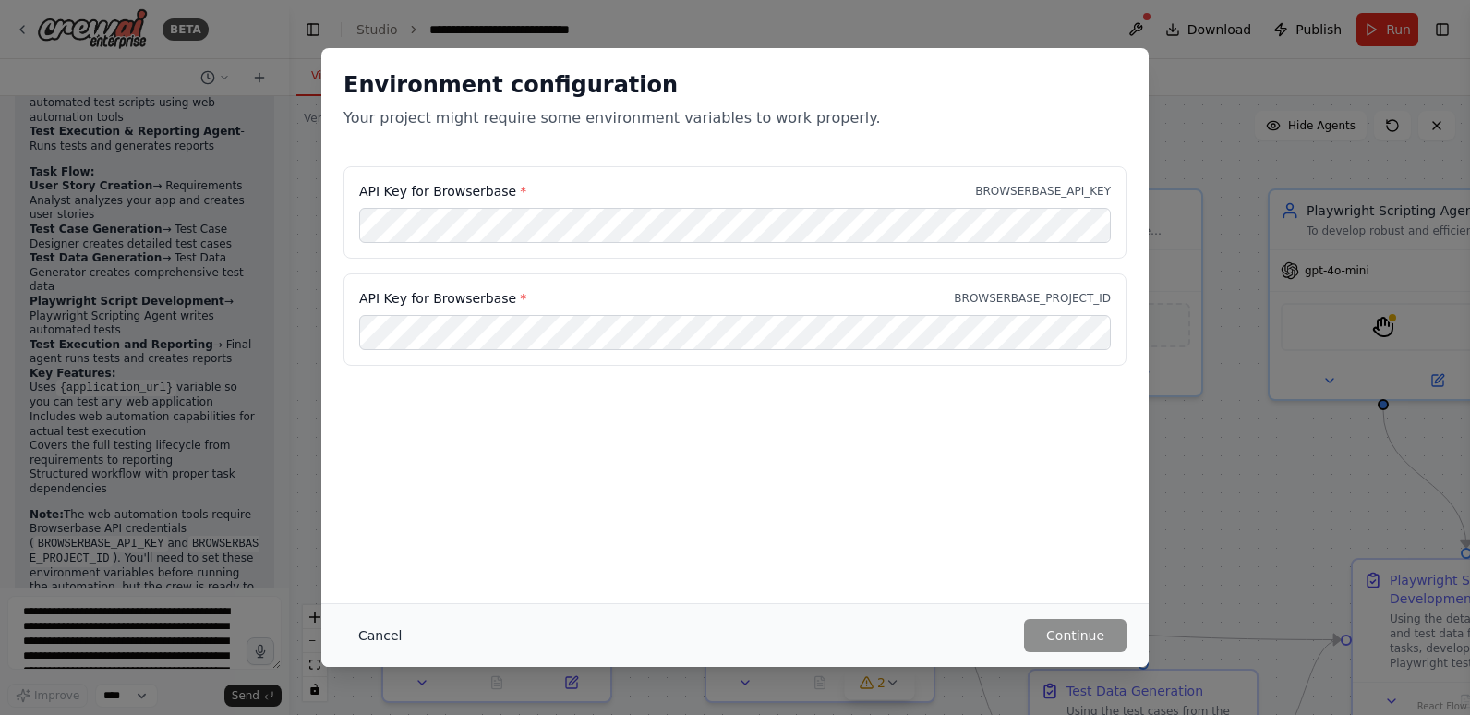
click at [389, 632] on button "Cancel" at bounding box center [380, 635] width 73 height 33
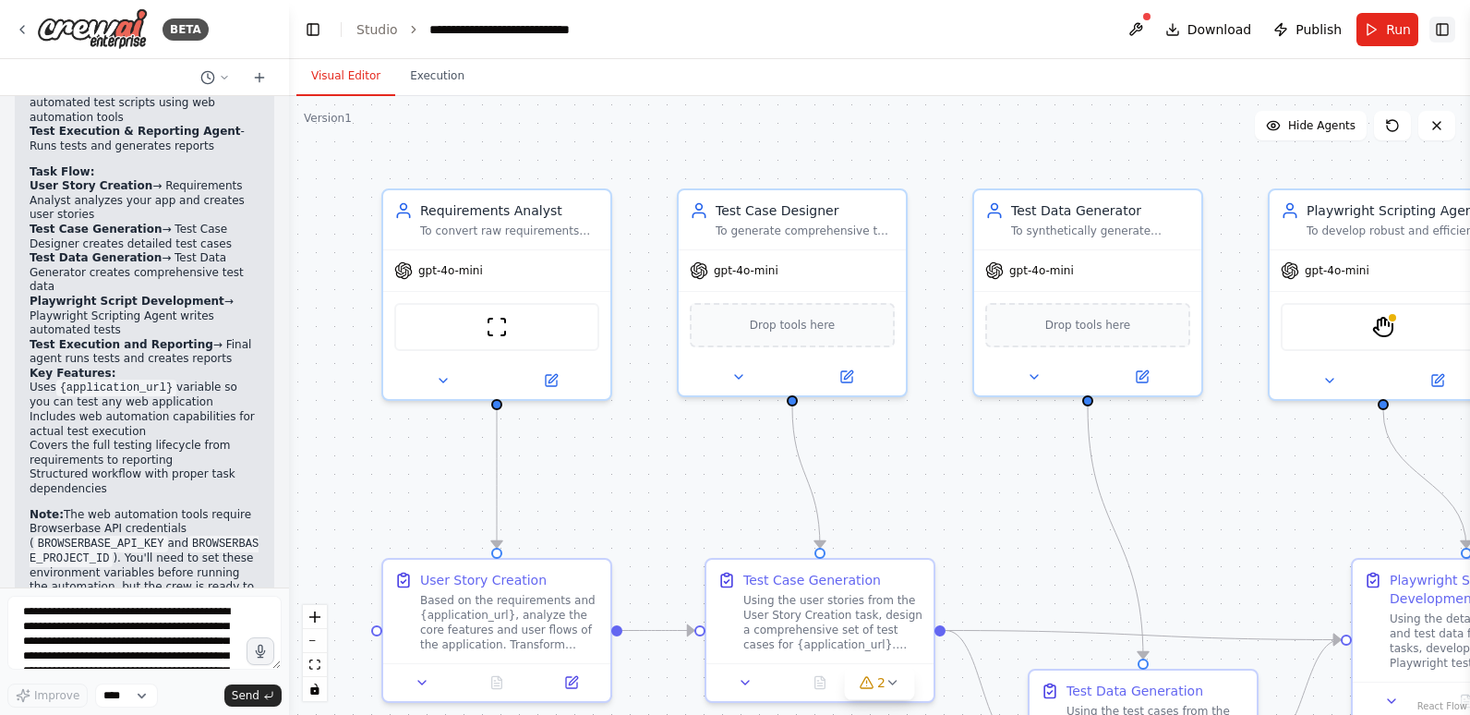
click at [1443, 26] on button "Toggle Right Sidebar" at bounding box center [1443, 30] width 26 height 26
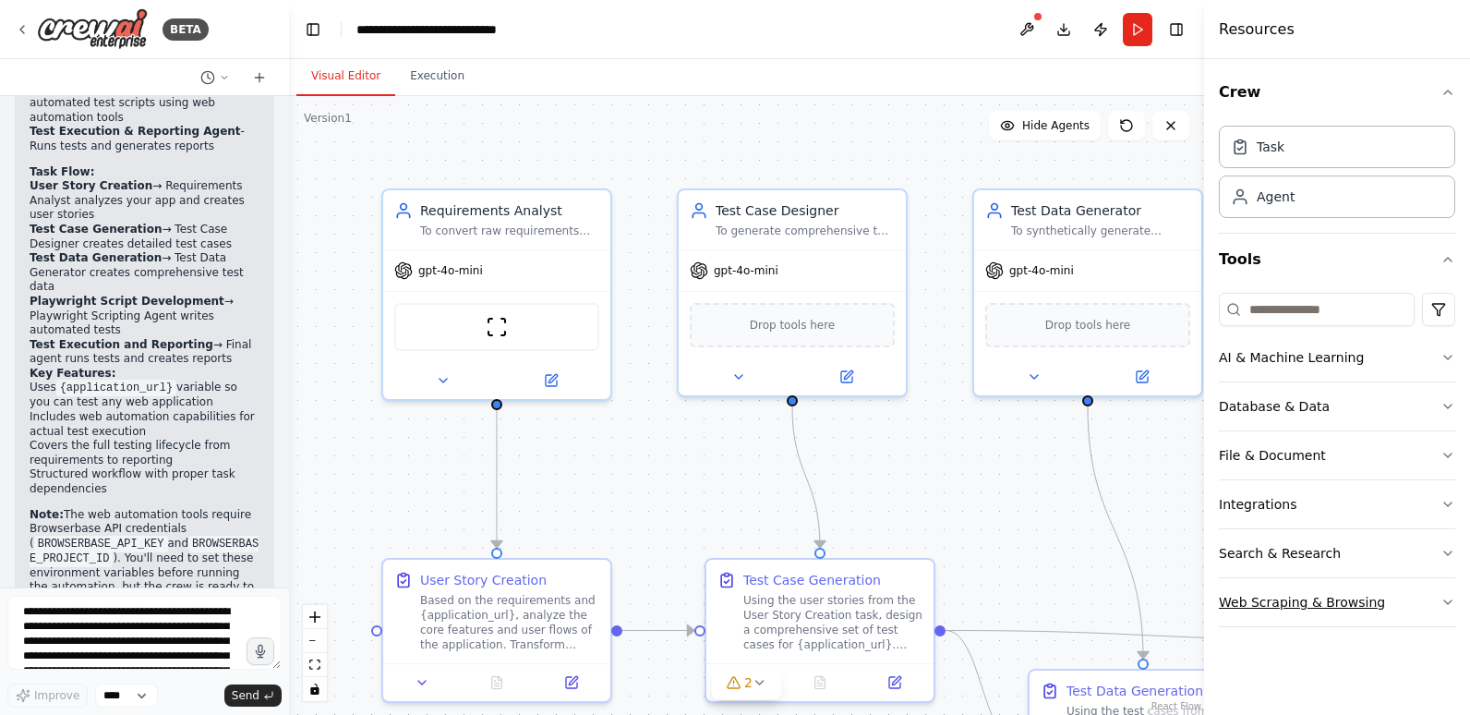
click at [1283, 598] on div "Web Scraping & Browsing" at bounding box center [1302, 602] width 166 height 18
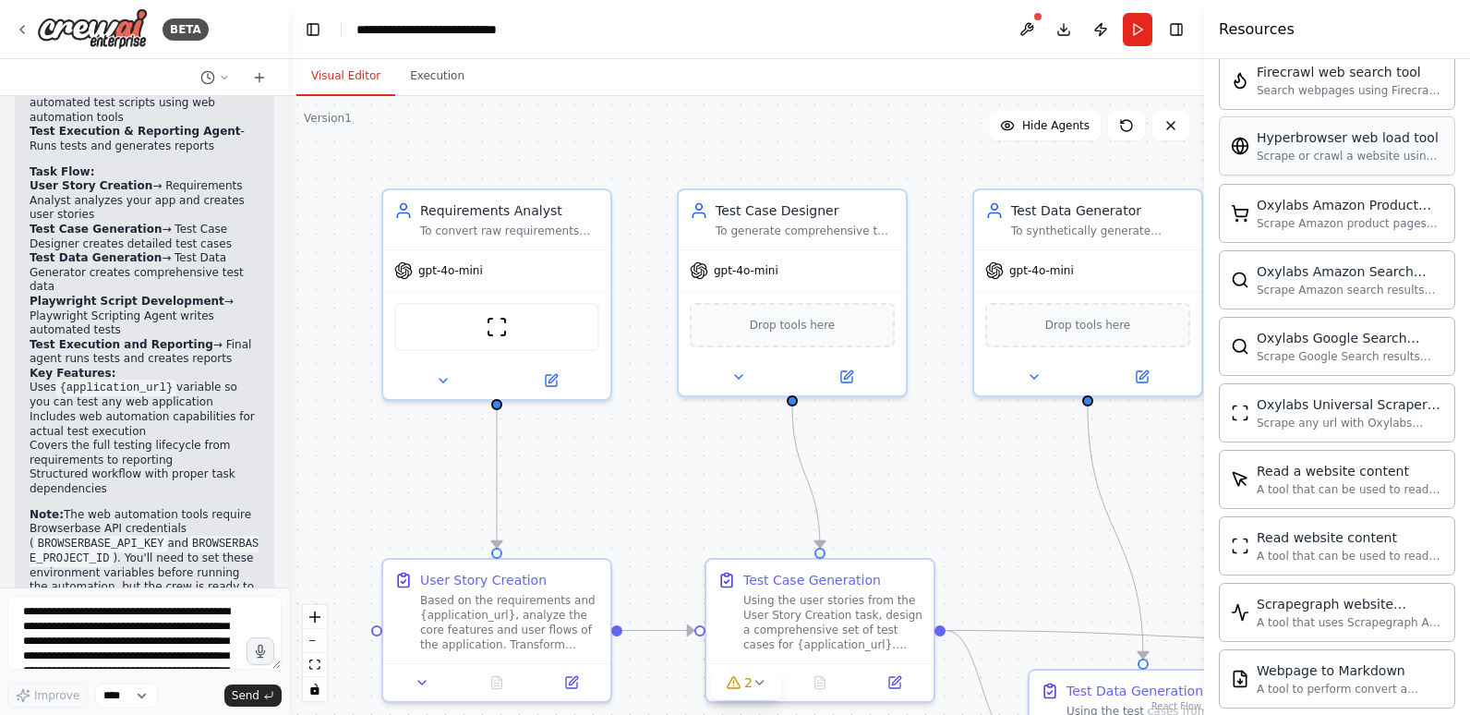
scroll to position [831, 0]
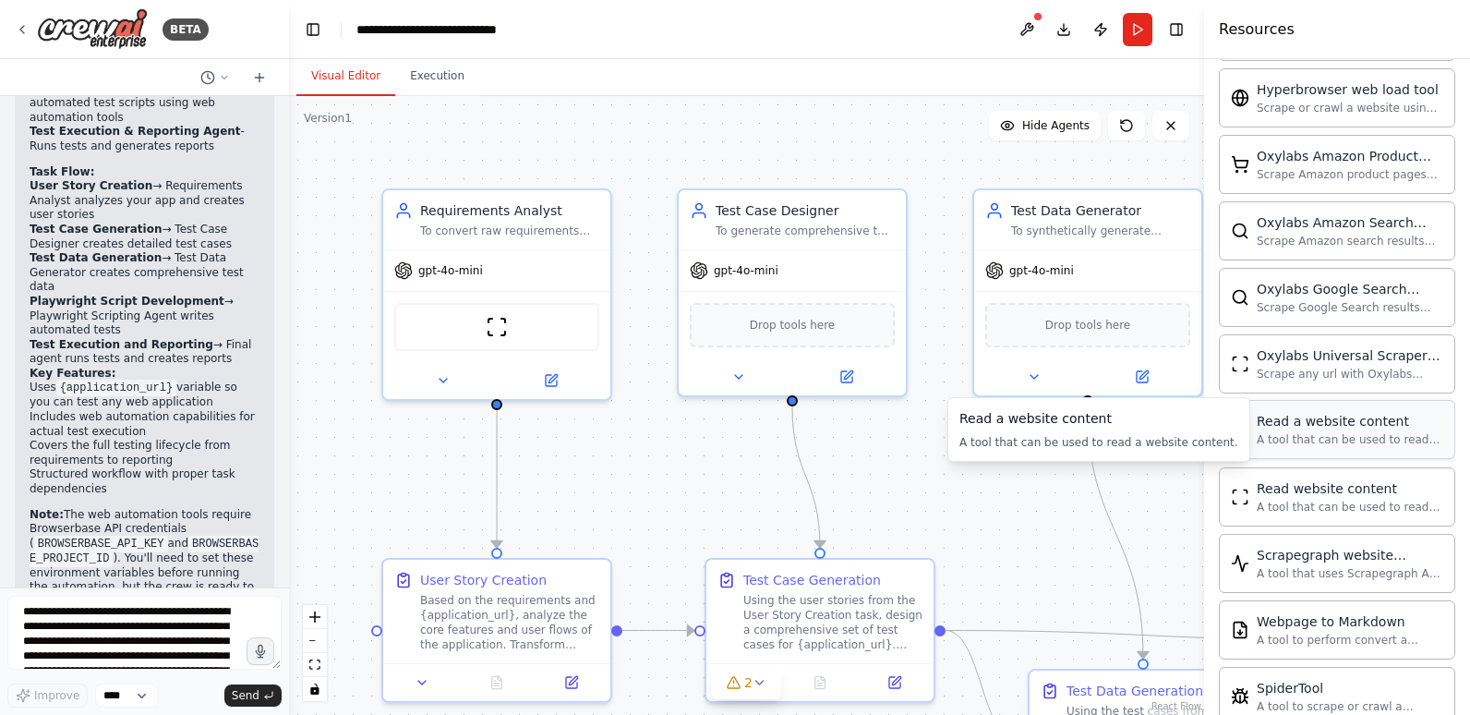
click at [1317, 434] on div "A tool that can be used to read a website content." at bounding box center [1350, 439] width 187 height 15
click at [1315, 434] on div "A tool that can be used to read a website content." at bounding box center [1350, 439] width 187 height 15
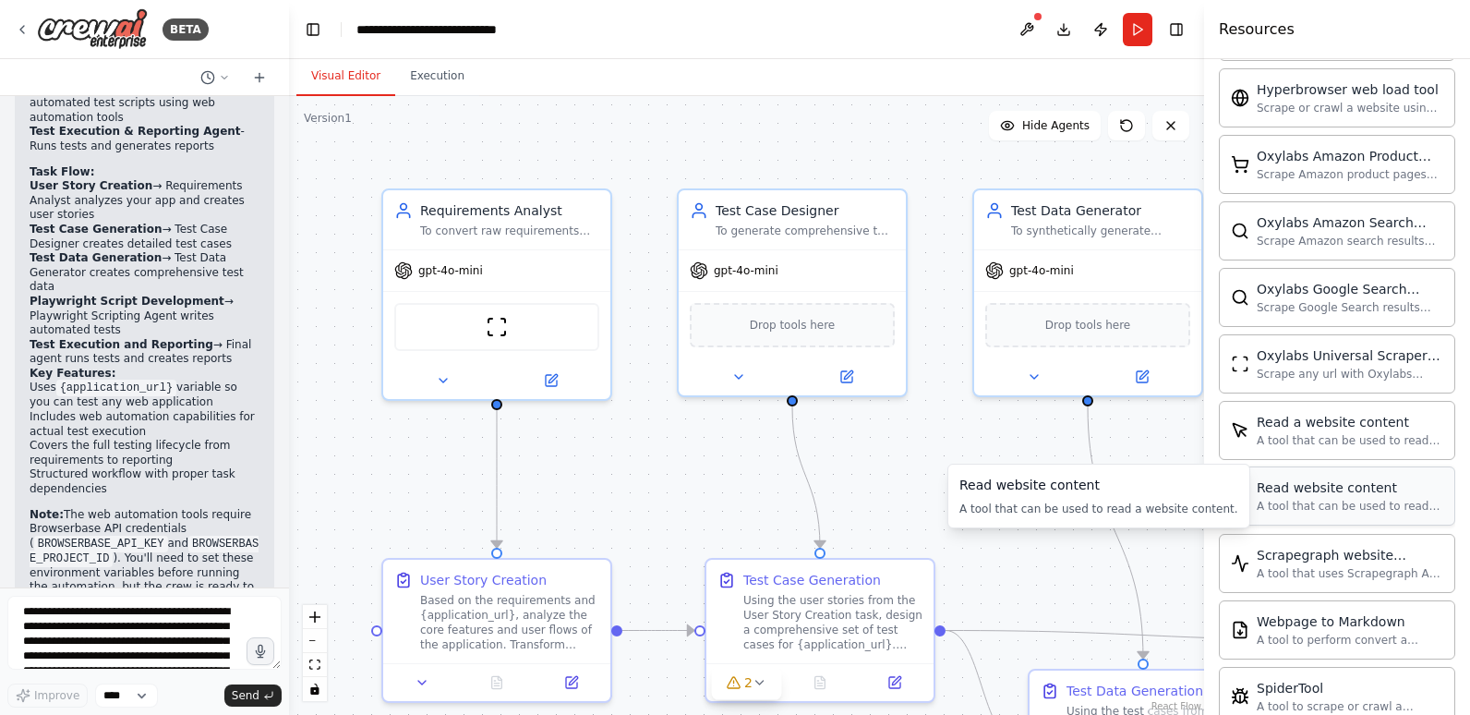
click at [1348, 498] on div "Read website content A tool that can be used to read a website content." at bounding box center [1350, 495] width 187 height 35
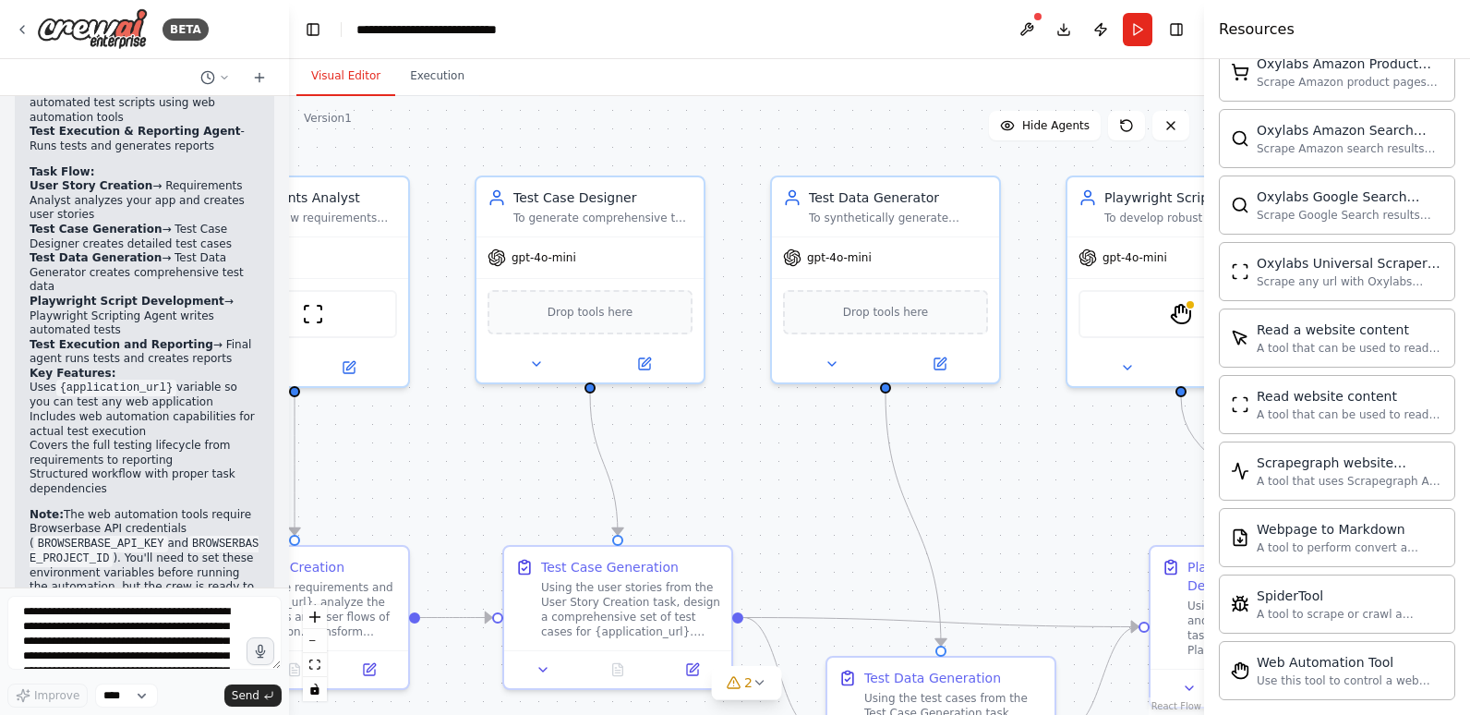
drag, startPoint x: 691, startPoint y: 491, endPoint x: 489, endPoint y: 478, distance: 202.7
click at [489, 478] on div ".deletable-edge-delete-btn { width: 20px; height: 20px; border: 0px solid #ffff…" at bounding box center [746, 405] width 915 height 619
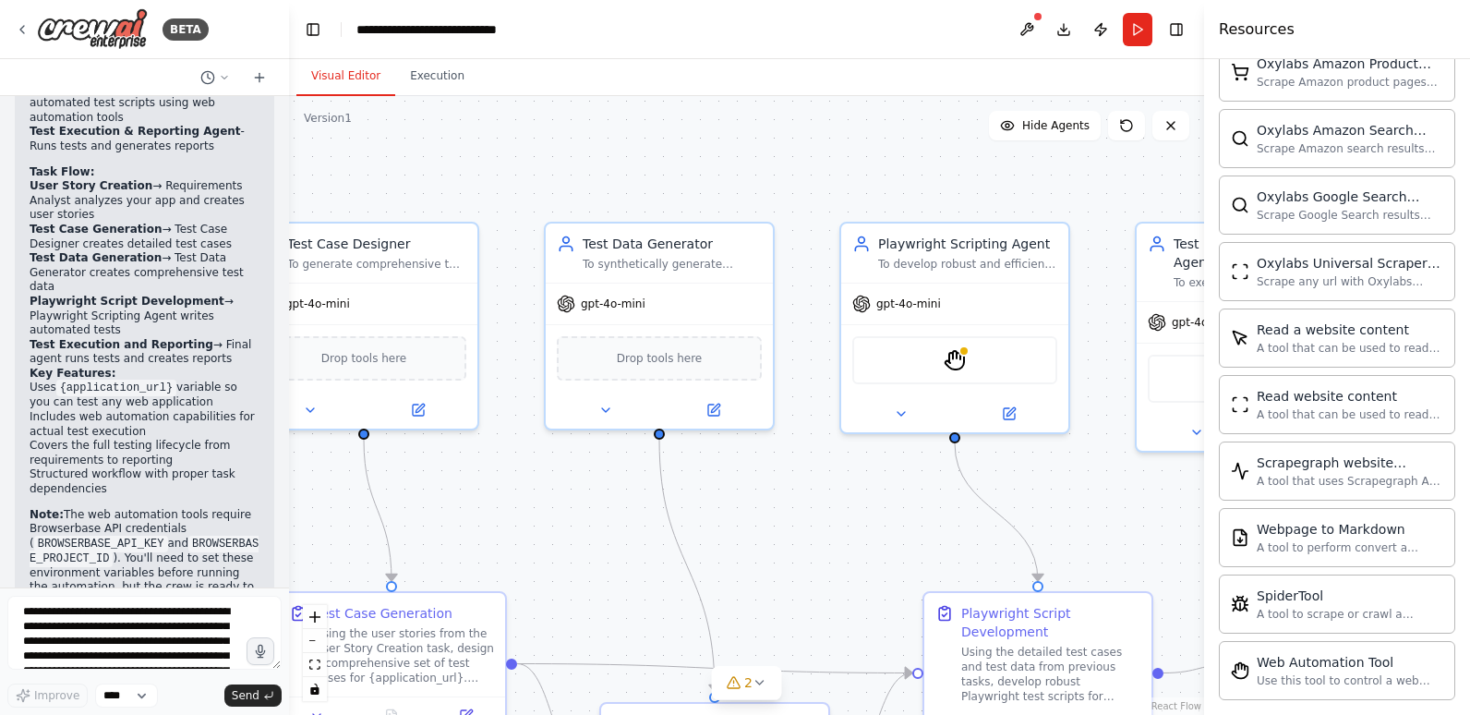
drag, startPoint x: 1027, startPoint y: 464, endPoint x: 803, endPoint y: 510, distance: 229.1
click at [803, 510] on div ".deletable-edge-delete-btn { width: 20px; height: 20px; border: 0px solid #ffff…" at bounding box center [746, 405] width 915 height 619
click at [1010, 412] on icon at bounding box center [1009, 410] width 11 height 11
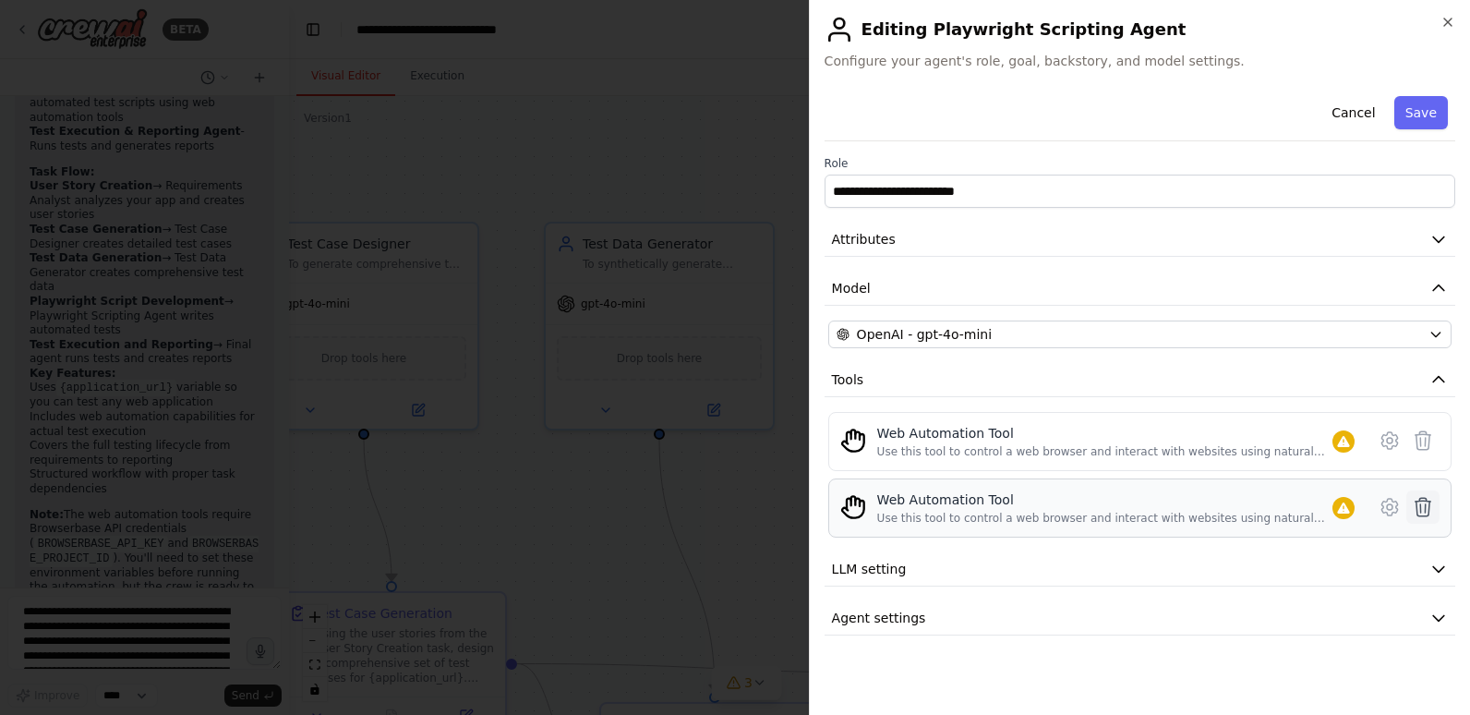
click at [1424, 503] on icon at bounding box center [1423, 507] width 22 height 22
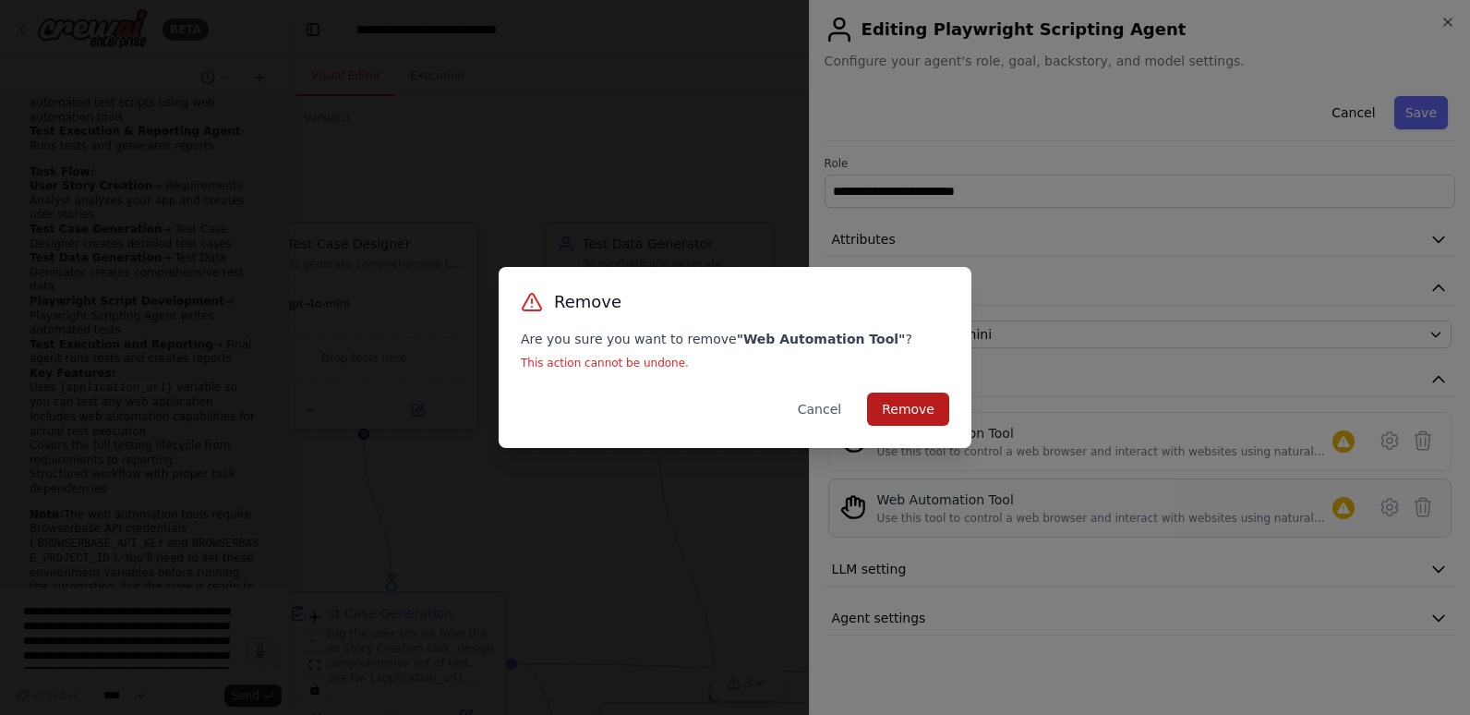
click at [923, 408] on button "Remove" at bounding box center [908, 409] width 82 height 33
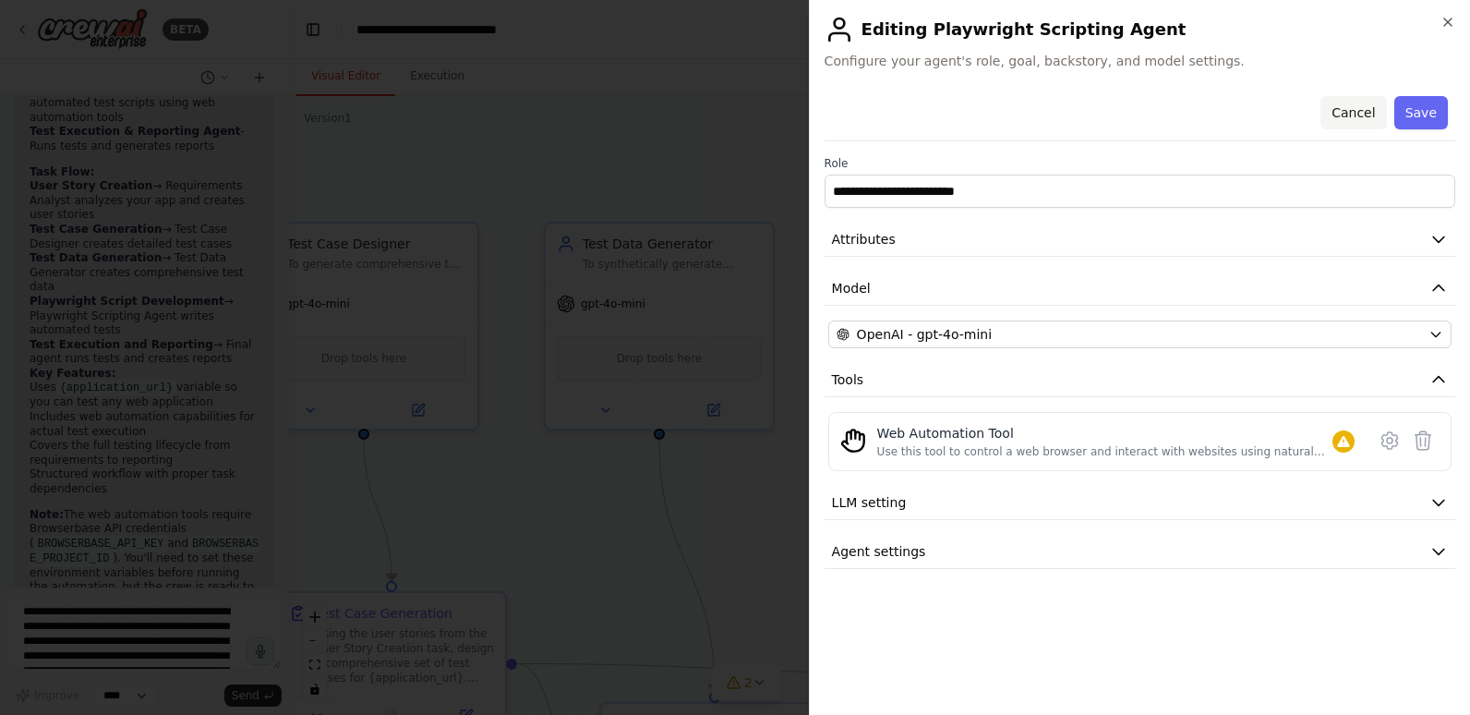
click at [1362, 111] on button "Cancel" at bounding box center [1354, 112] width 66 height 33
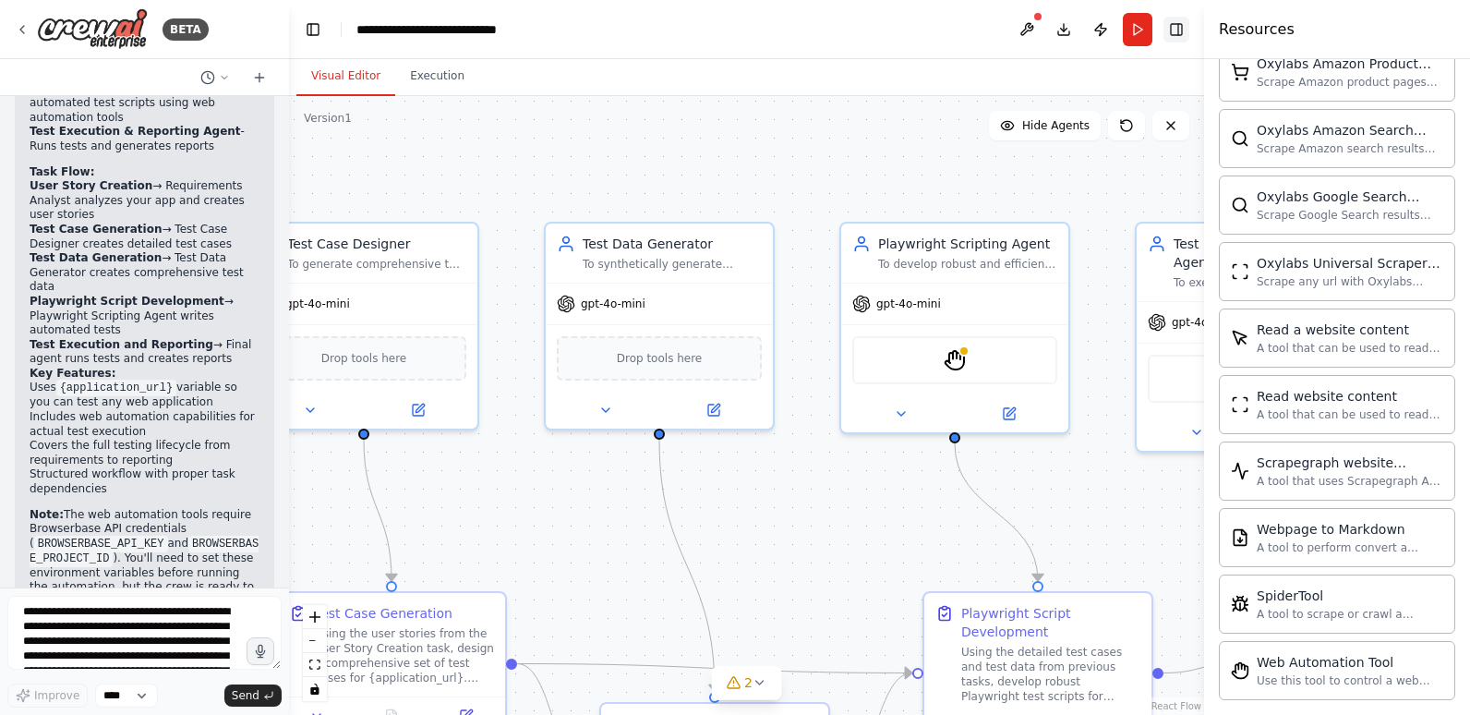
click at [1174, 26] on button "Toggle Right Sidebar" at bounding box center [1177, 30] width 26 height 26
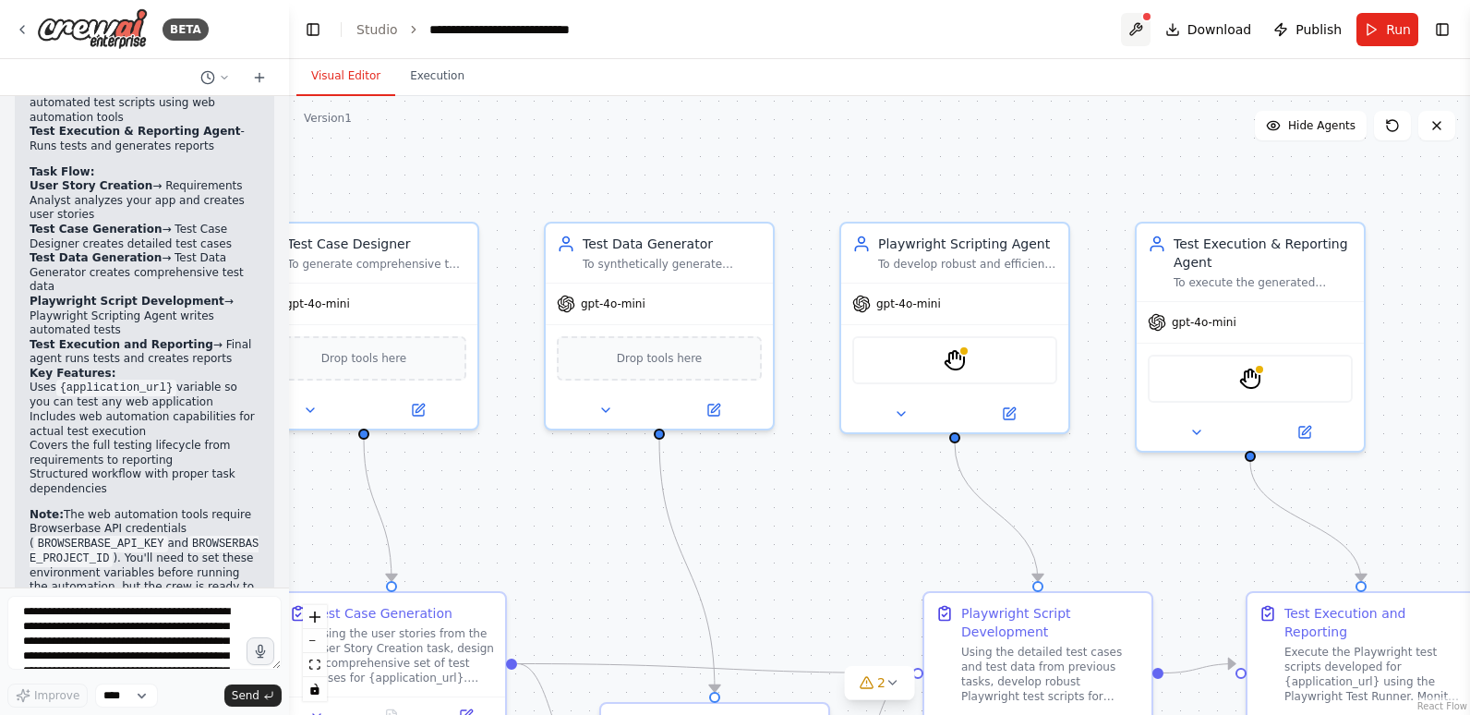
click at [1144, 23] on button at bounding box center [1136, 29] width 30 height 33
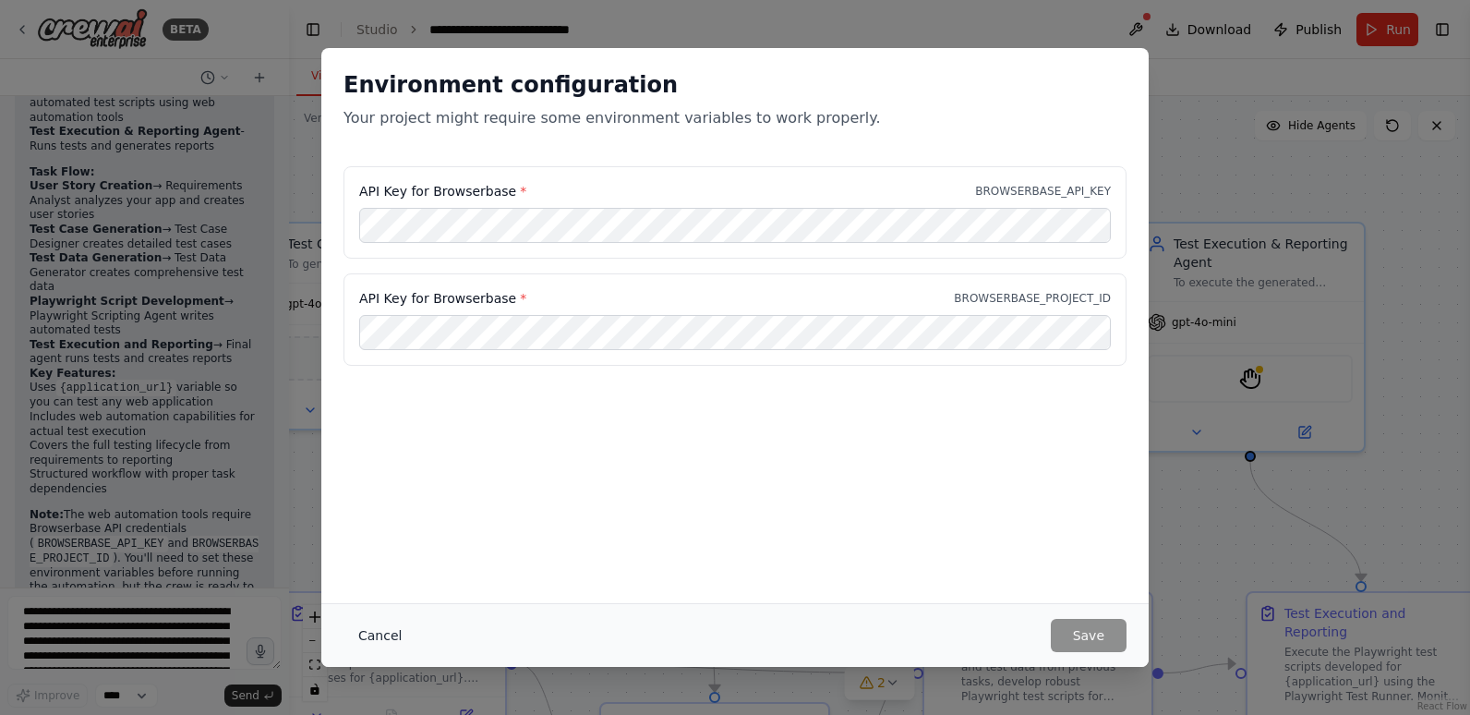
click at [375, 633] on button "Cancel" at bounding box center [380, 635] width 73 height 33
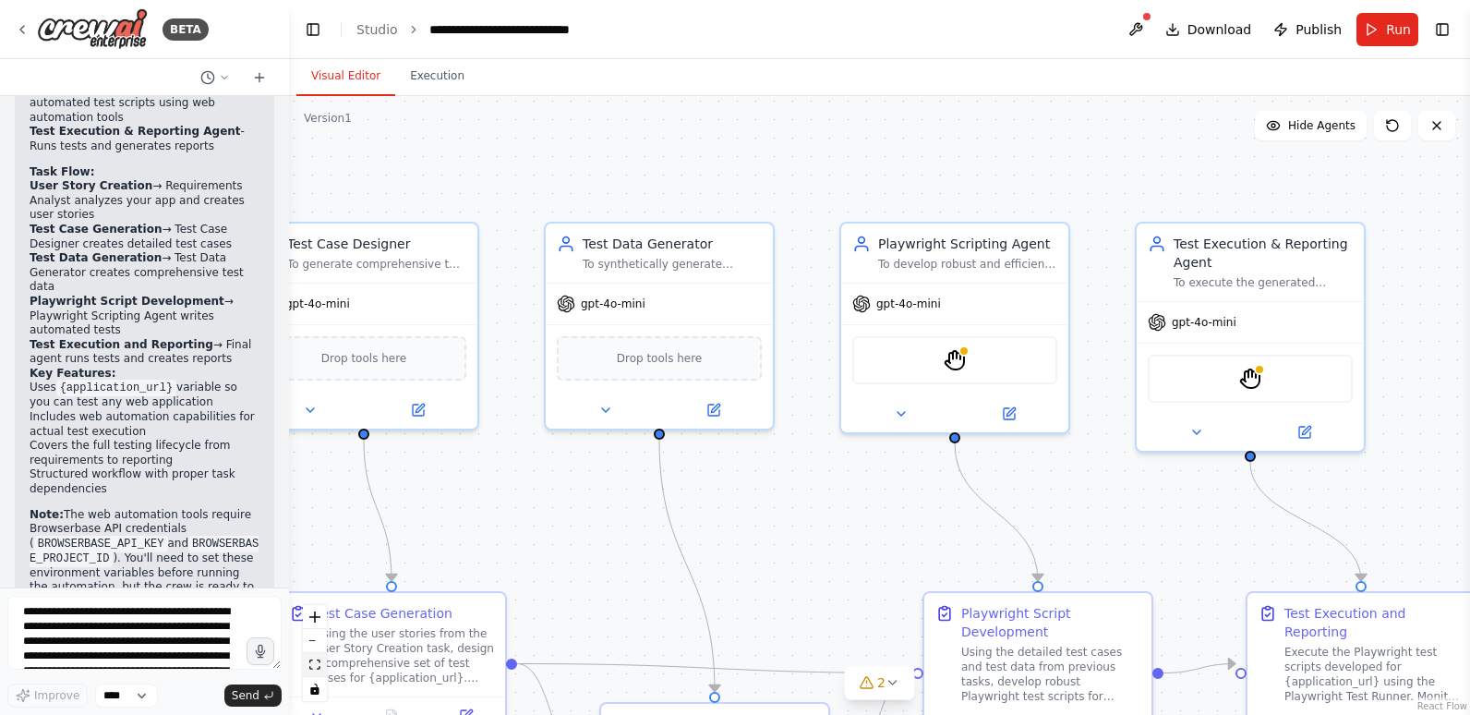
click at [315, 662] on icon "fit view" at bounding box center [314, 664] width 11 height 10
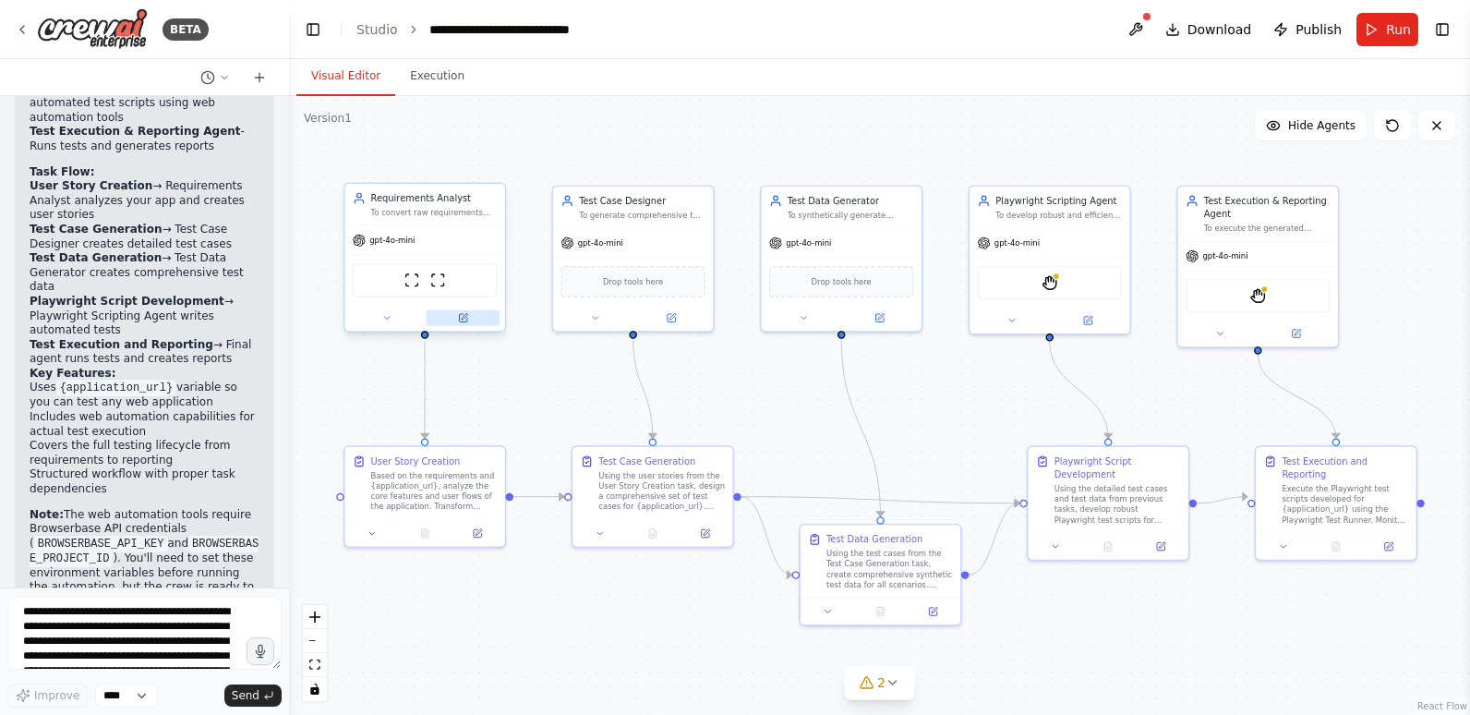
click at [466, 321] on icon at bounding box center [462, 317] width 7 height 7
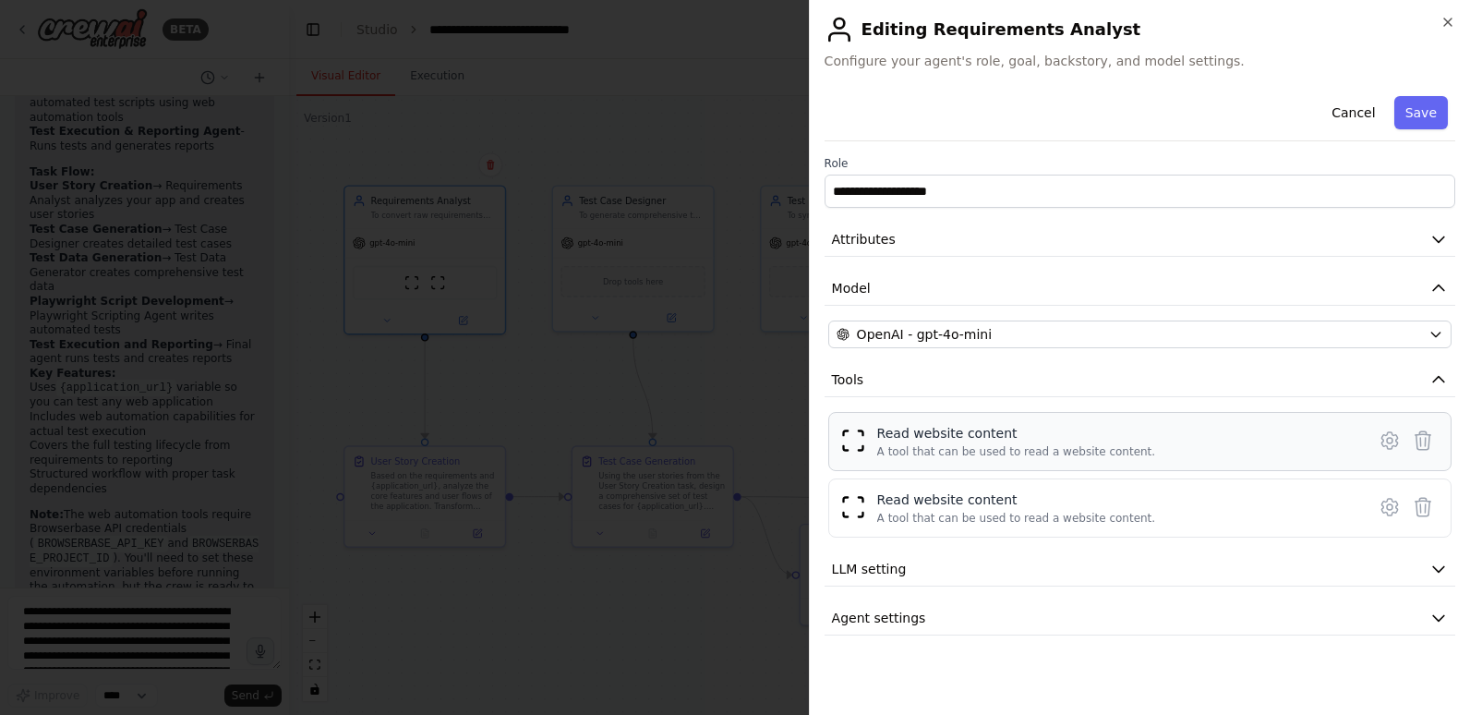
click at [859, 439] on img at bounding box center [853, 441] width 26 height 26
click at [1427, 507] on icon at bounding box center [1423, 507] width 22 height 22
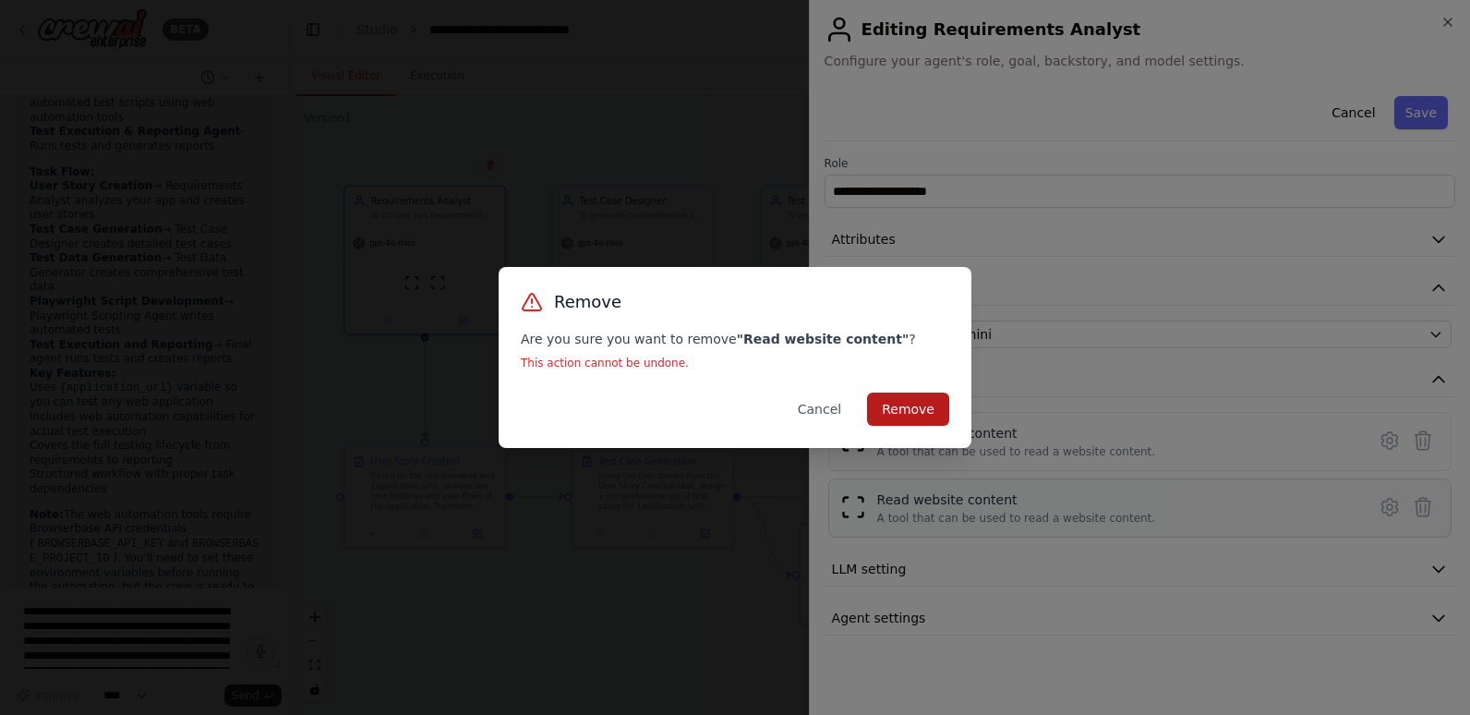
click at [918, 409] on button "Remove" at bounding box center [908, 409] width 82 height 33
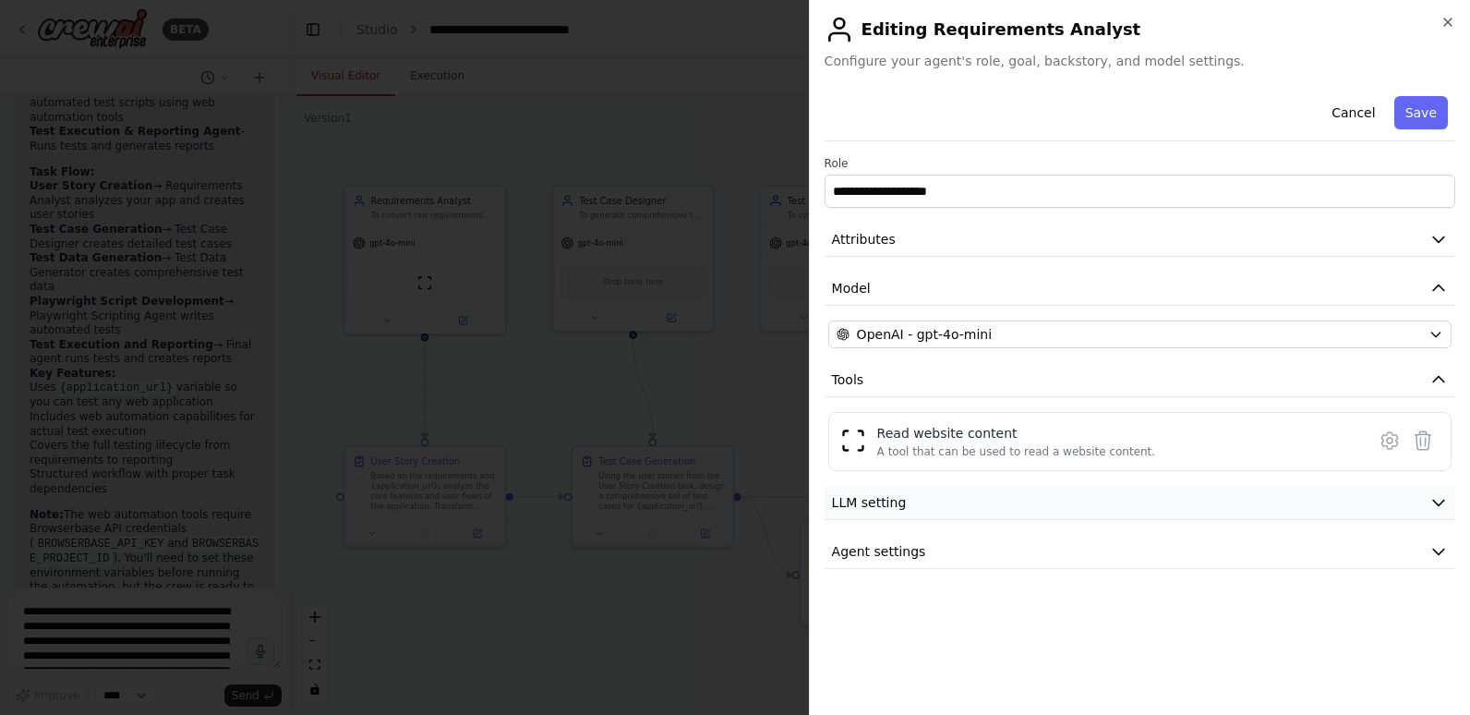
click at [1435, 503] on icon "button" at bounding box center [1439, 502] width 18 height 18
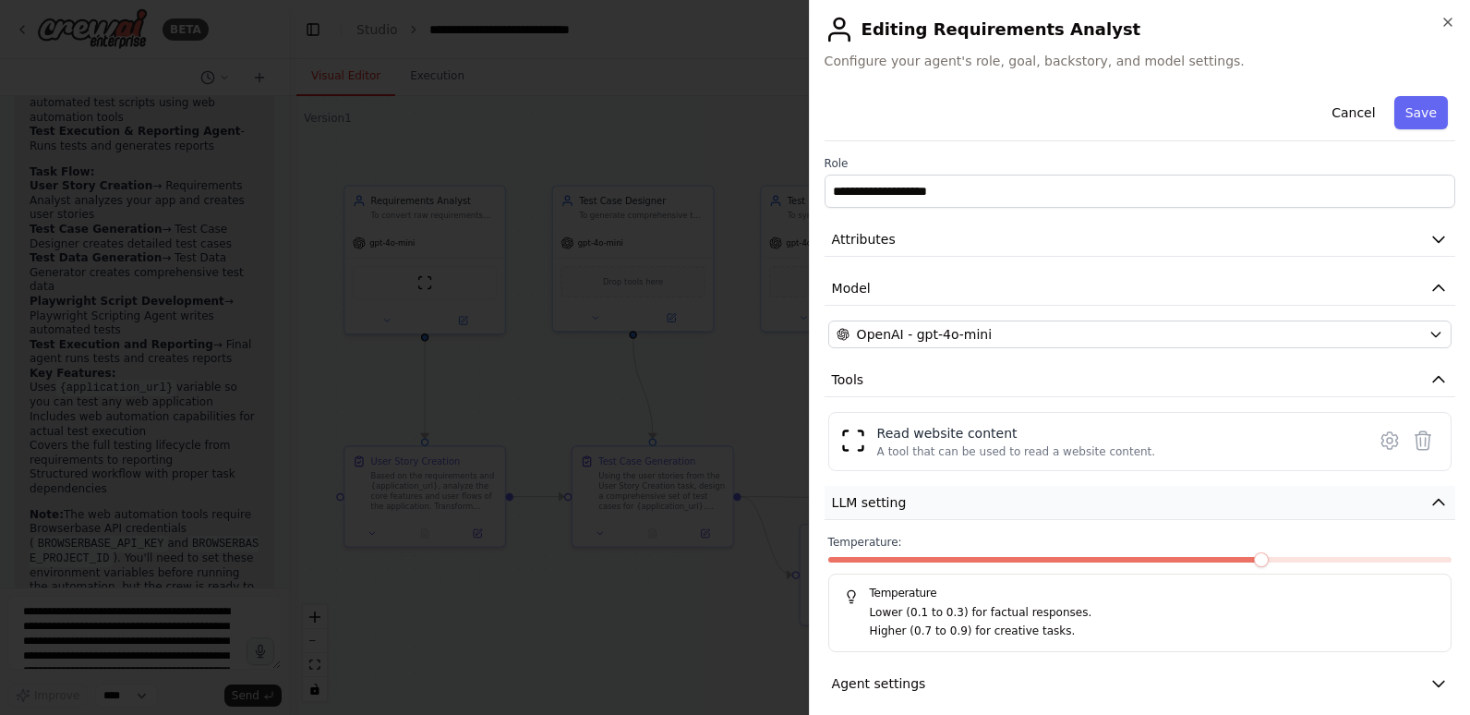
click at [1435, 503] on button "LLM setting" at bounding box center [1140, 503] width 631 height 34
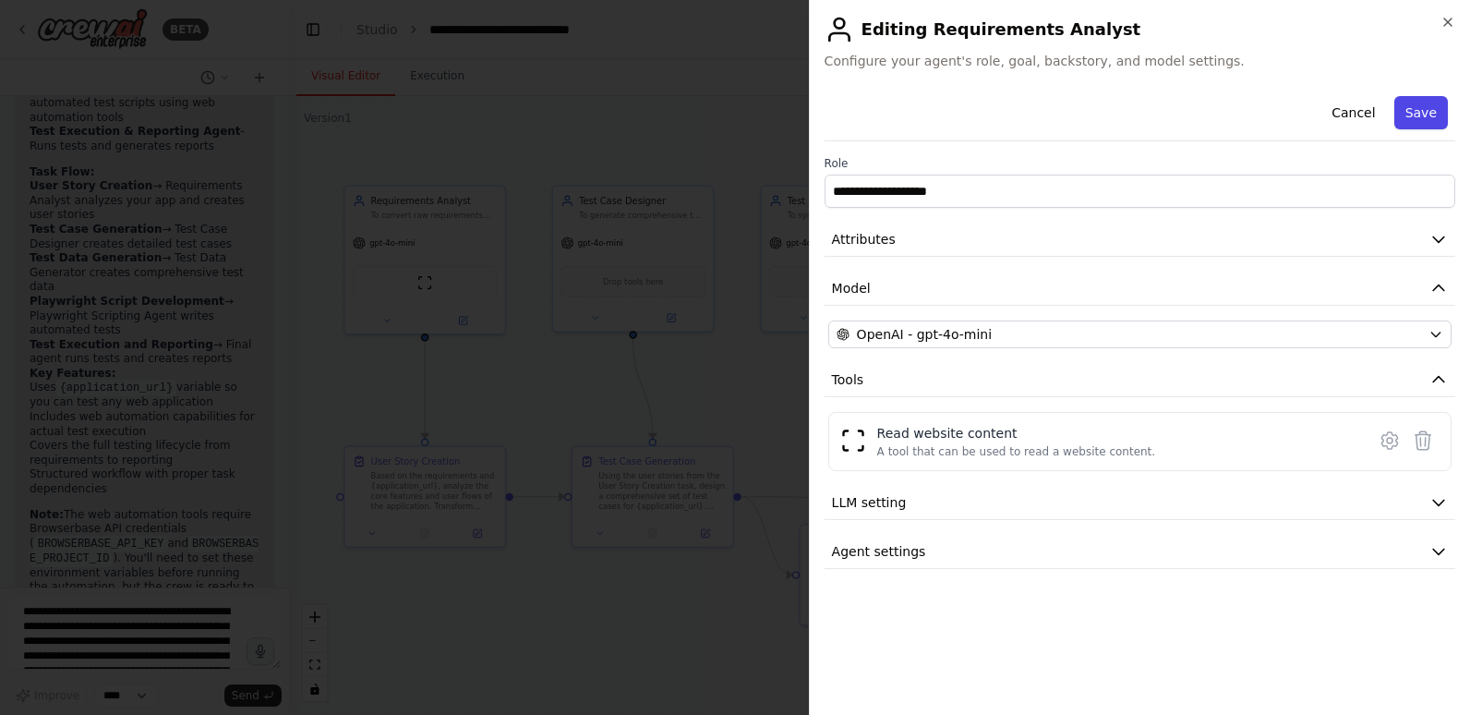
click at [1443, 112] on button "Save" at bounding box center [1422, 112] width 54 height 33
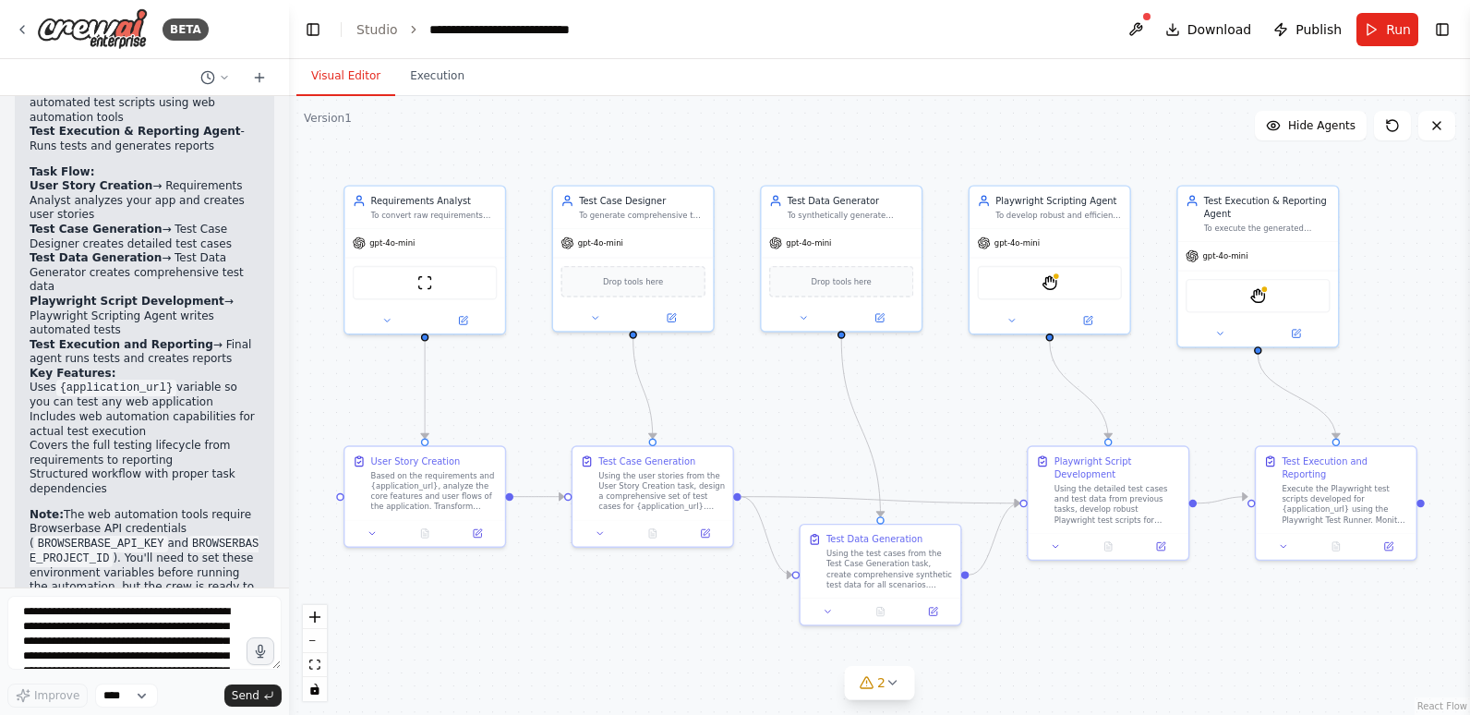
scroll to position [3183, 0]
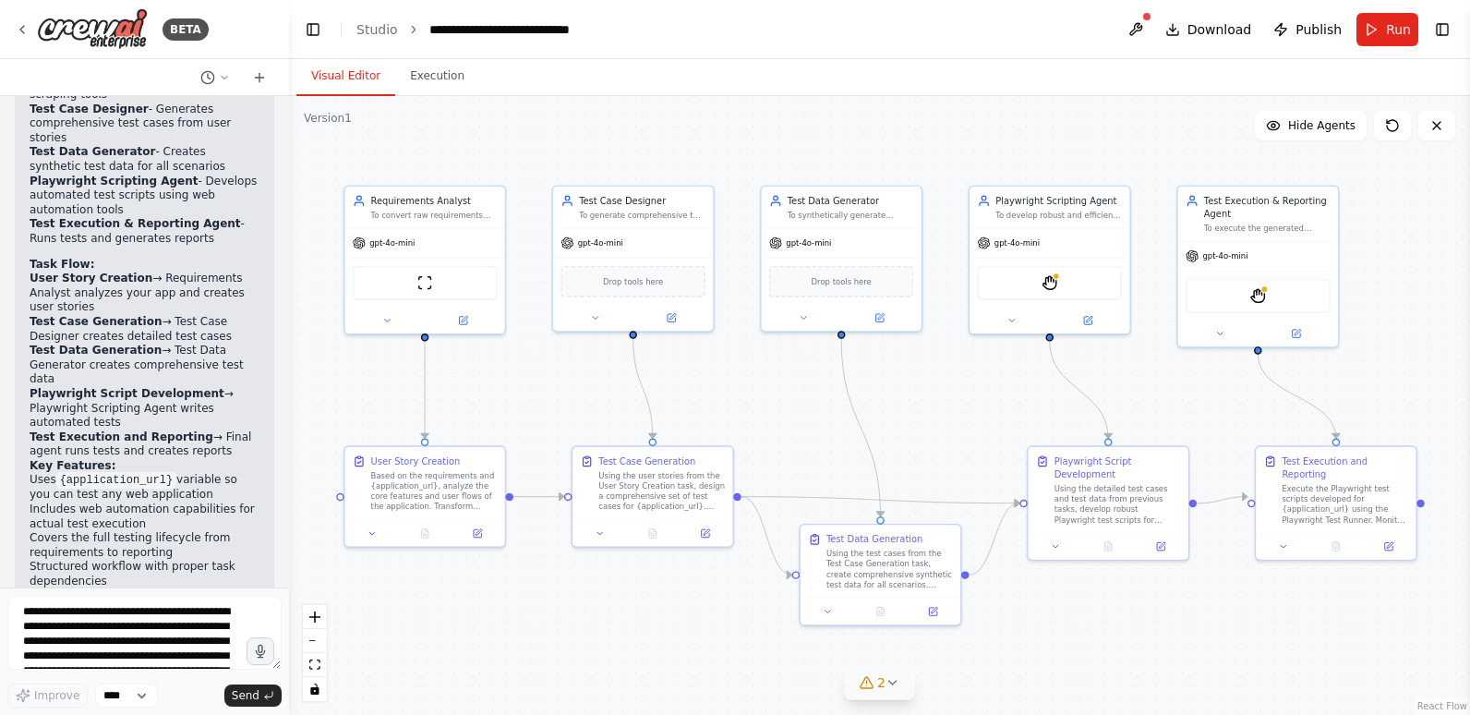
click at [870, 685] on icon at bounding box center [866, 682] width 15 height 15
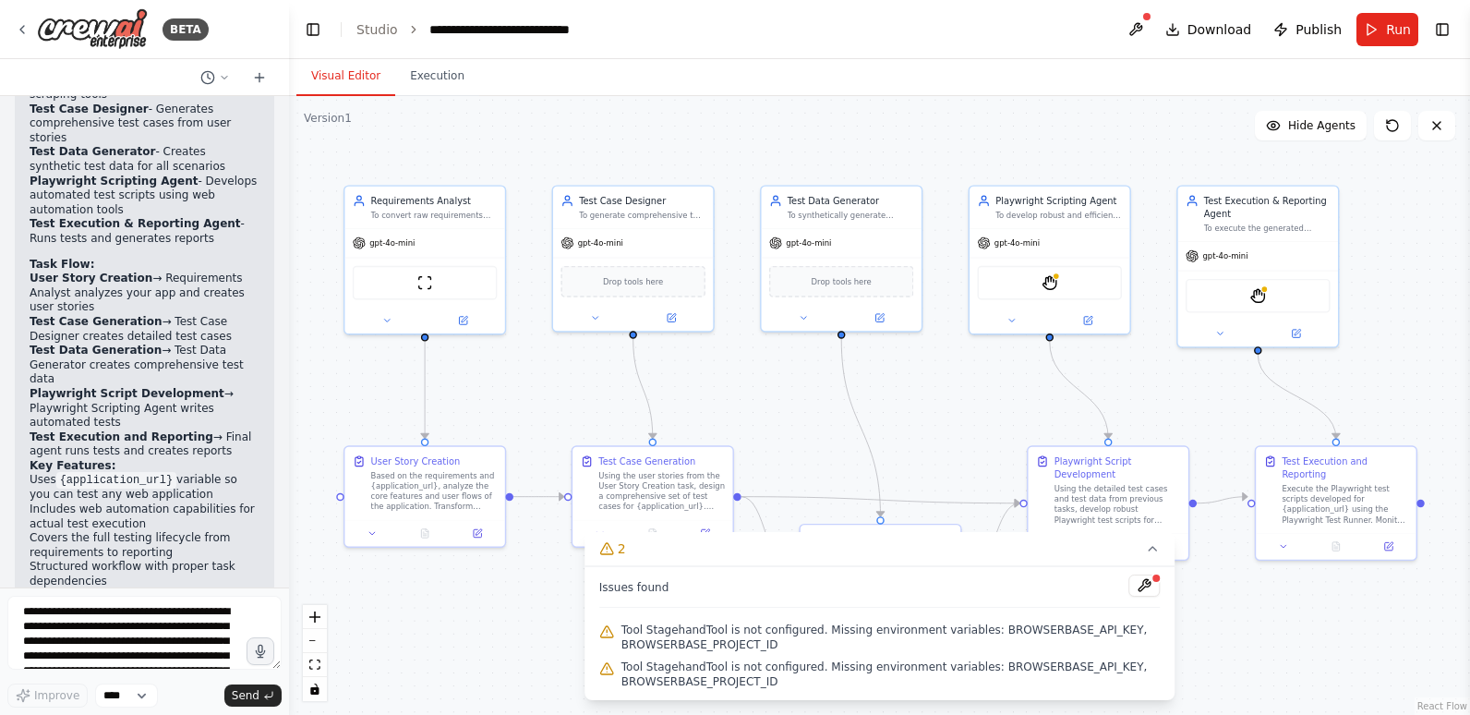
click at [1236, 640] on div ".deletable-edge-delete-btn { width: 20px; height: 20px; border: 0px solid #ffff…" at bounding box center [879, 405] width 1181 height 619
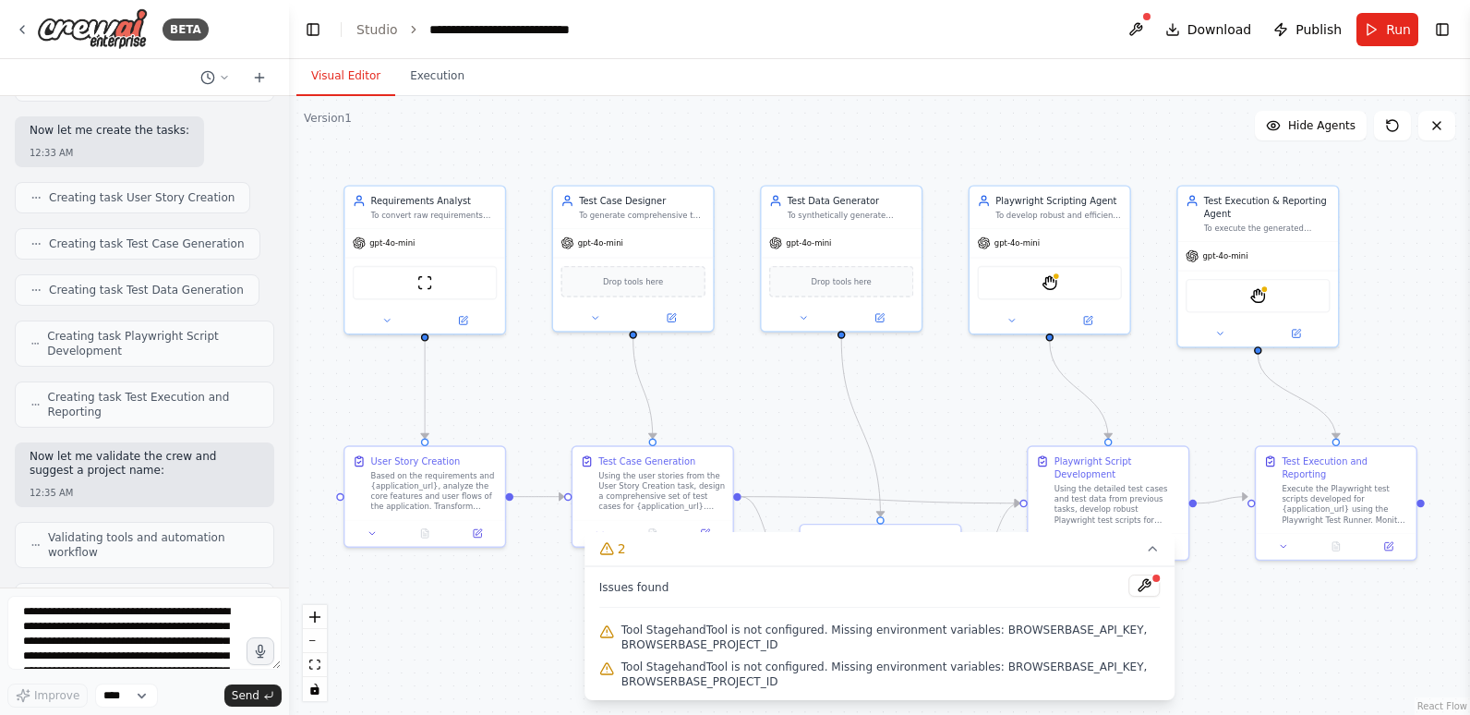
scroll to position [2906, 0]
